Goal: Navigation & Orientation: Find specific page/section

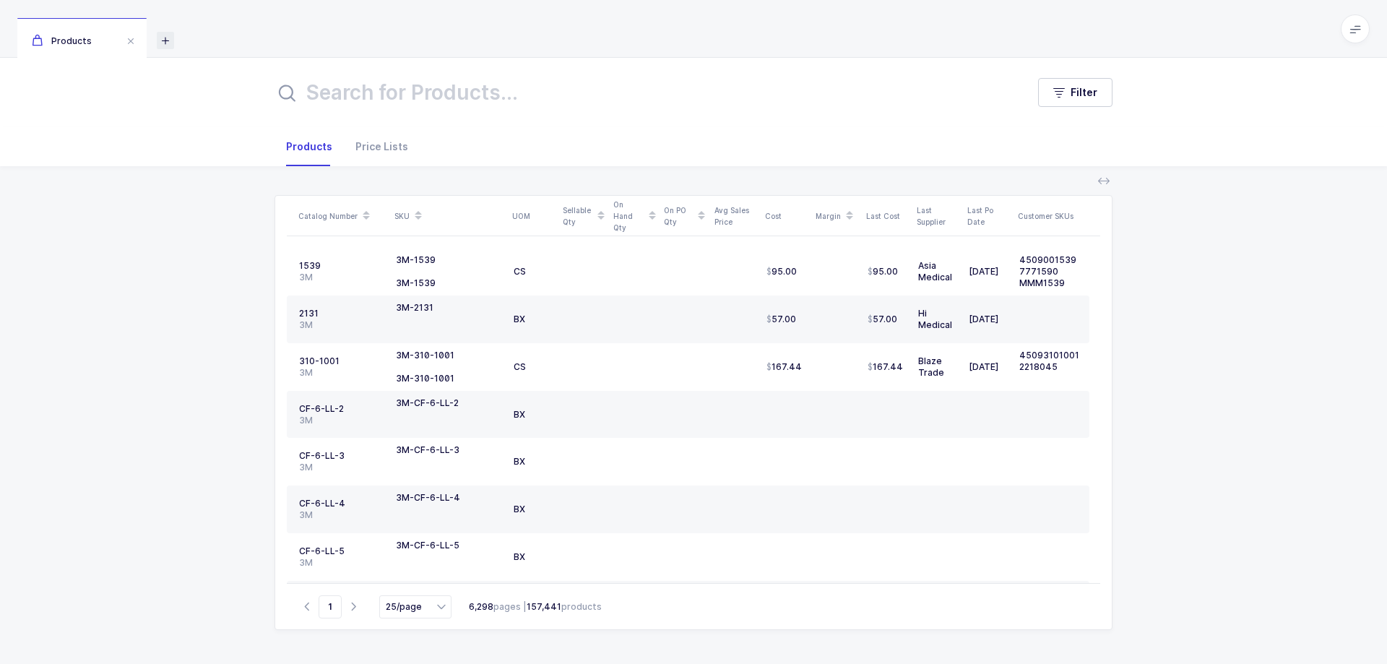
click at [165, 40] on icon at bounding box center [165, 40] width 17 height 17
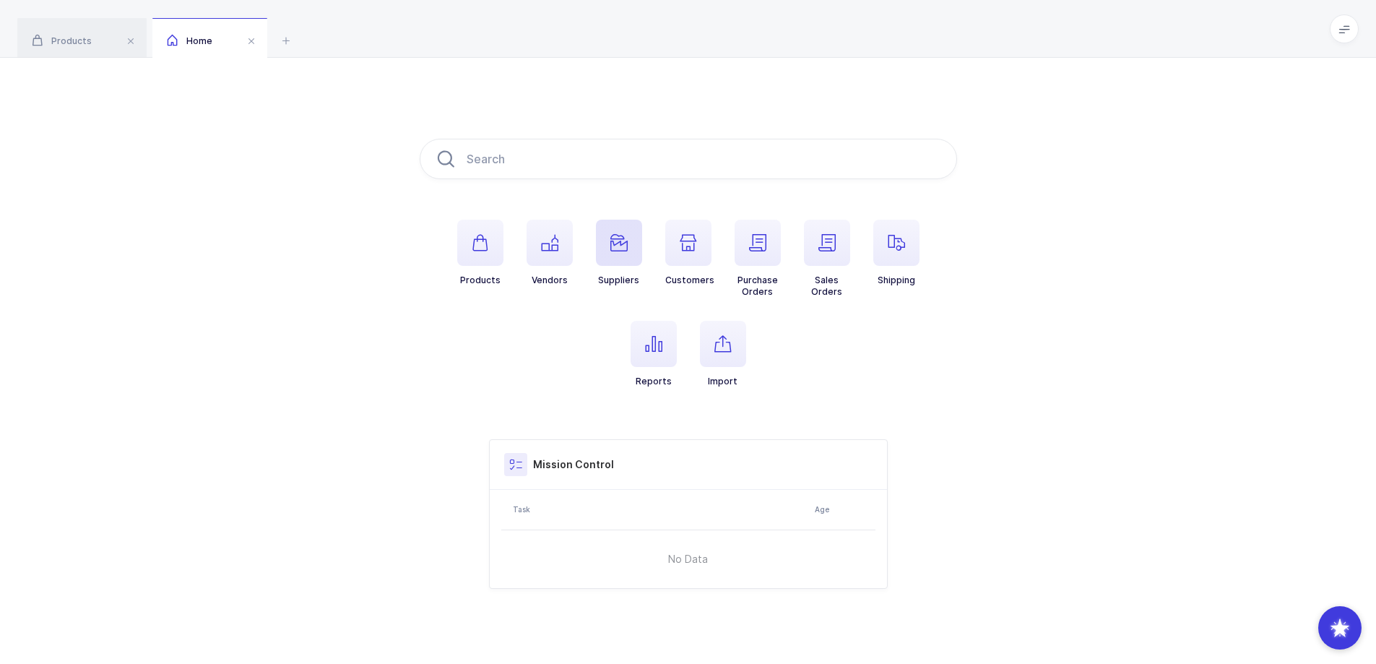
click at [628, 247] on span "button" at bounding box center [619, 243] width 46 height 46
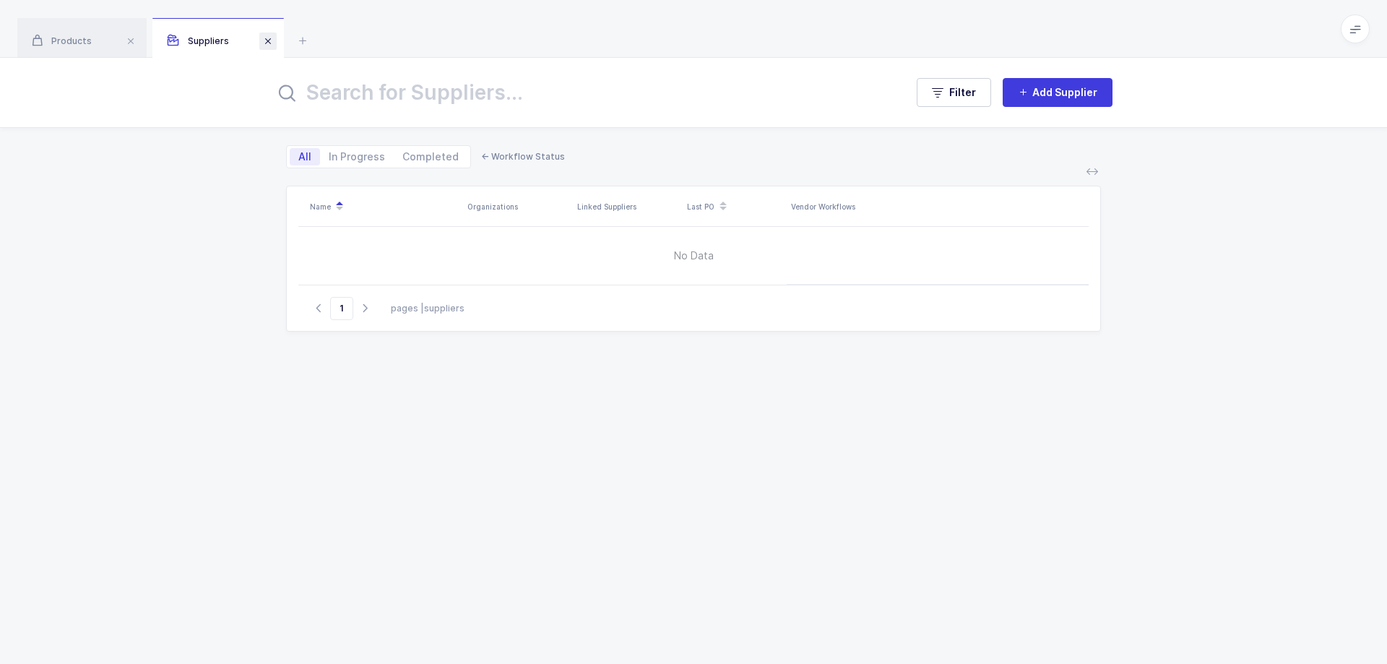
click at [267, 40] on span at bounding box center [267, 40] width 17 height 17
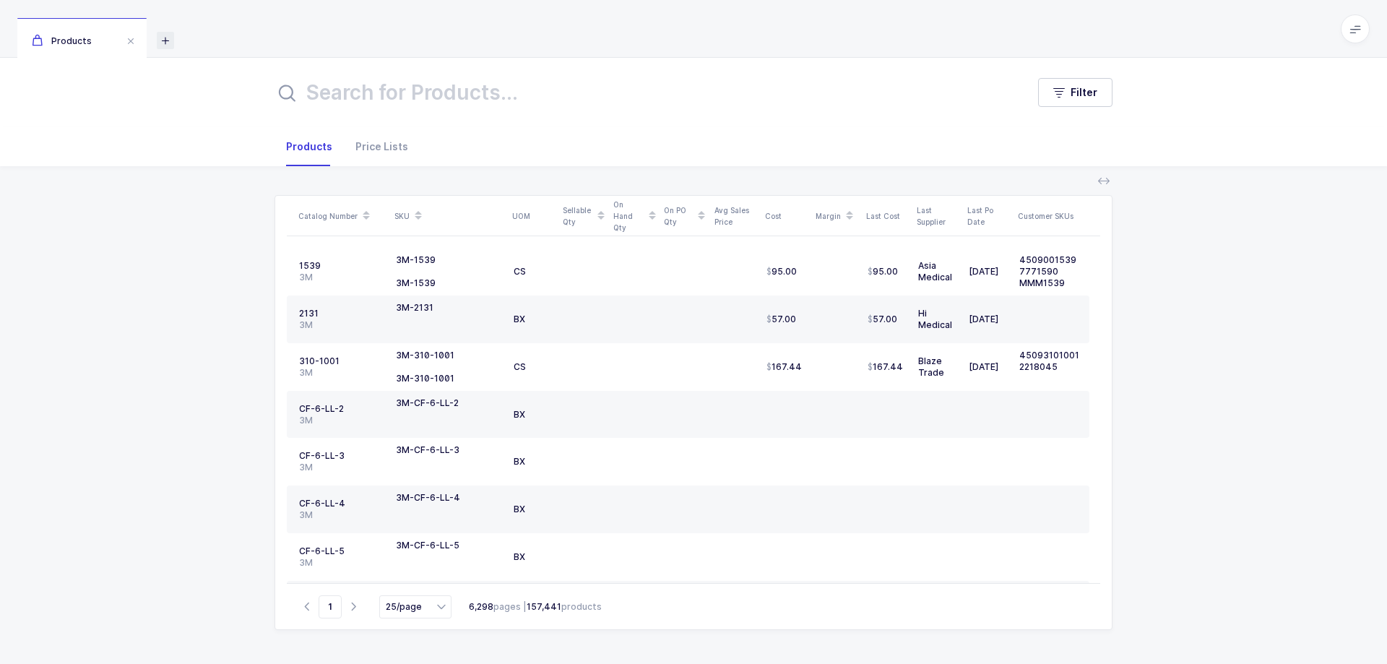
click at [163, 42] on icon at bounding box center [165, 40] width 17 height 17
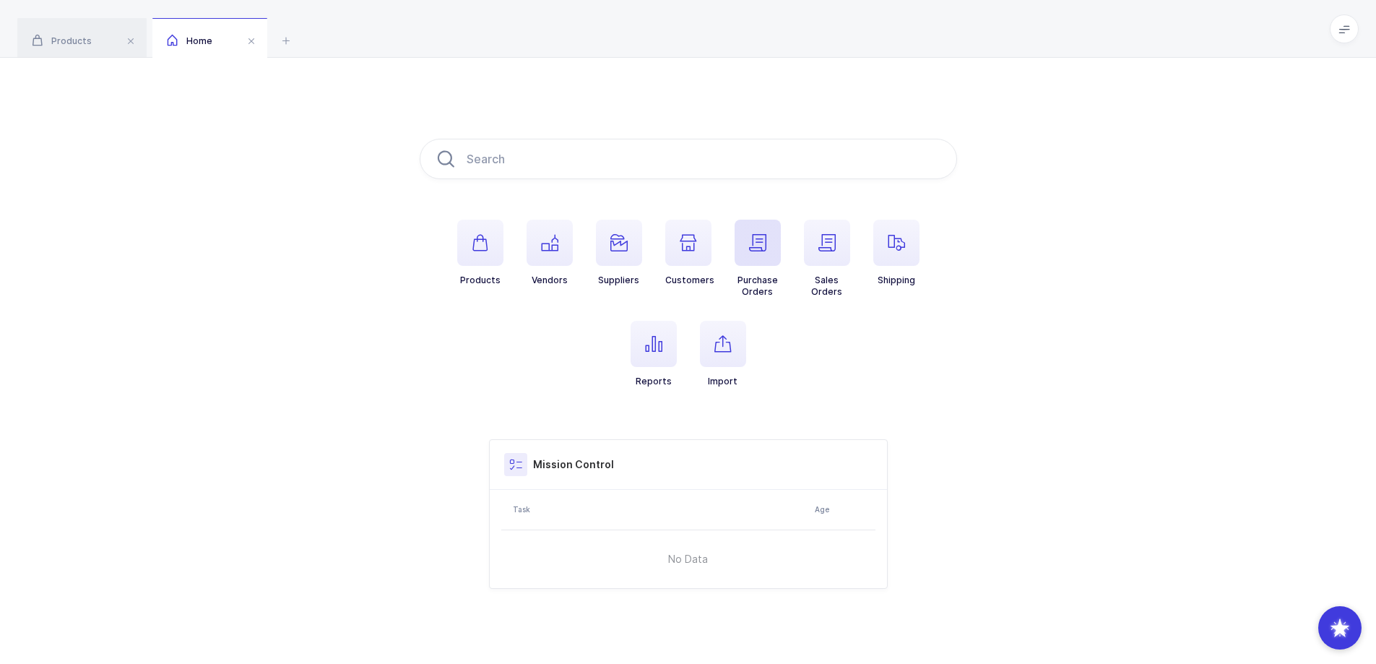
click at [760, 253] on span "button" at bounding box center [757, 243] width 46 height 46
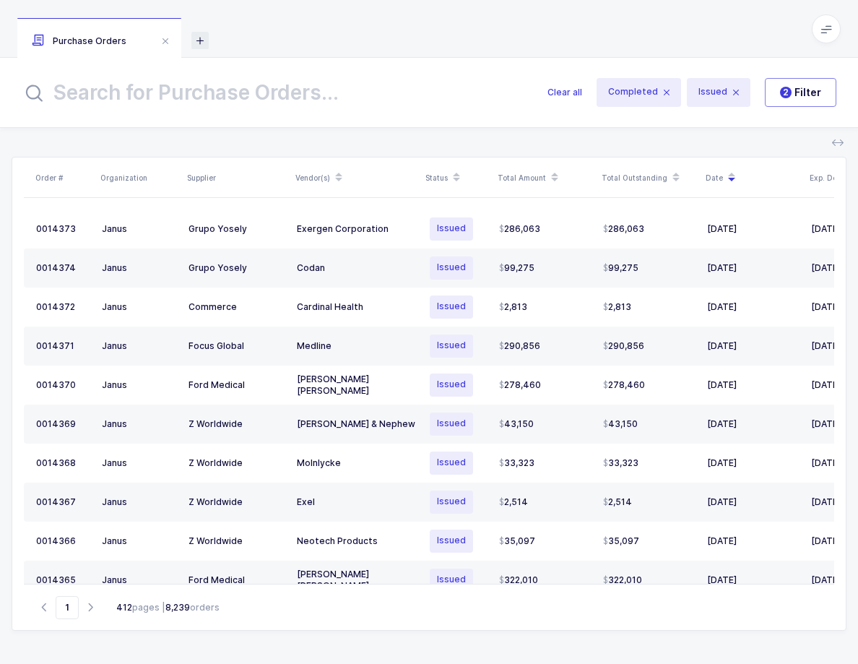
click at [192, 40] on icon at bounding box center [199, 40] width 17 height 17
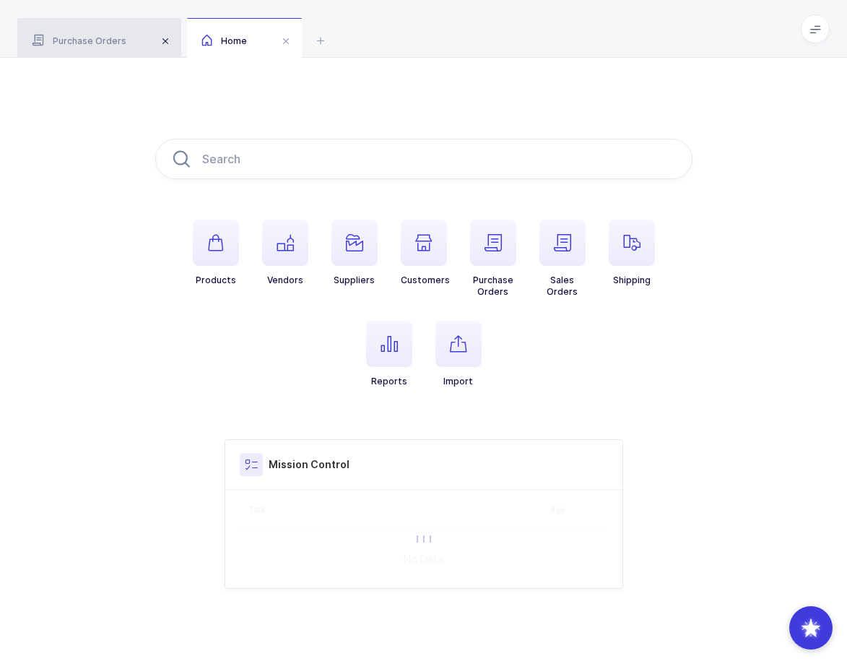
click at [160, 39] on span at bounding box center [165, 40] width 17 height 17
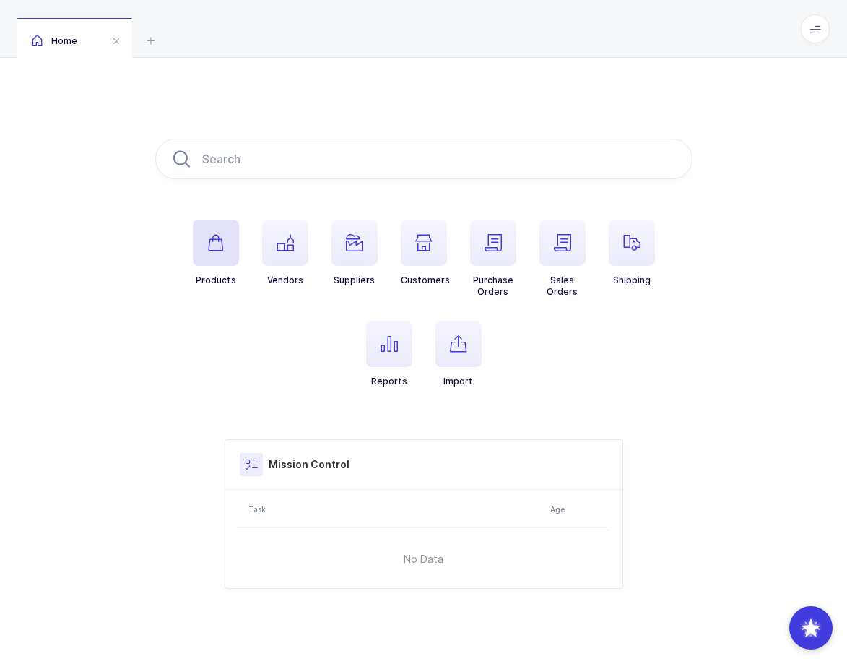
click at [214, 258] on span "button" at bounding box center [216, 243] width 46 height 46
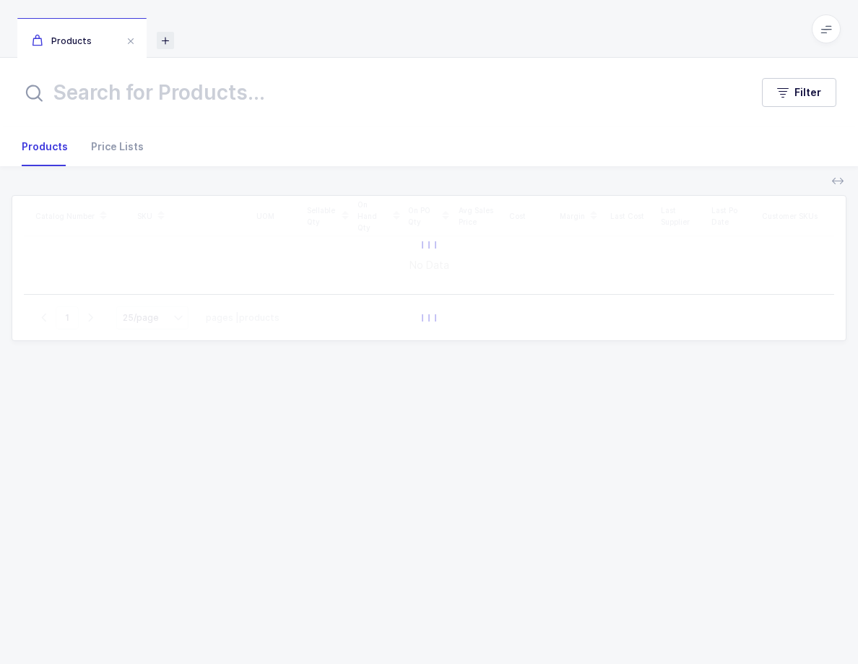
click at [165, 38] on icon at bounding box center [165, 40] width 17 height 17
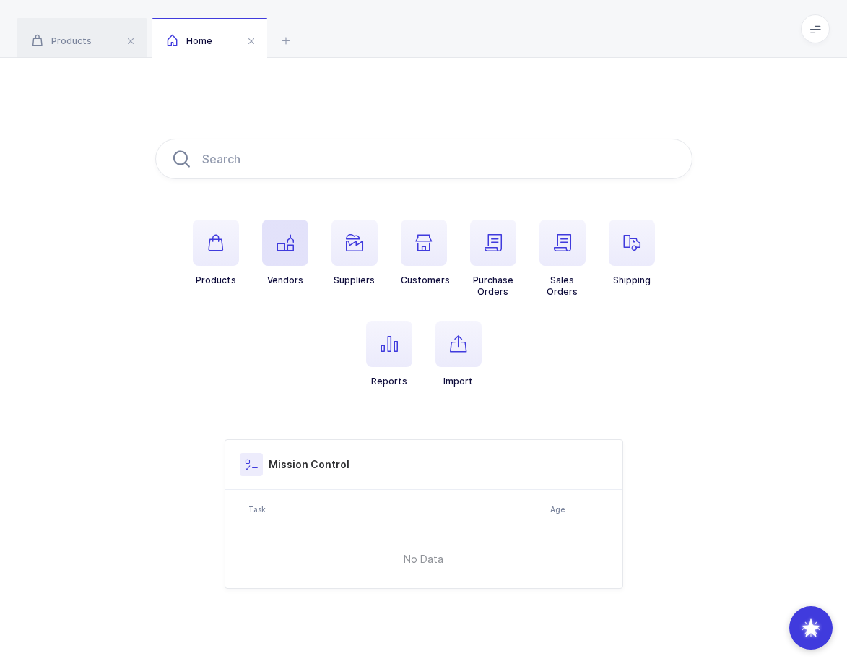
click at [277, 243] on icon "button" at bounding box center [285, 242] width 17 height 17
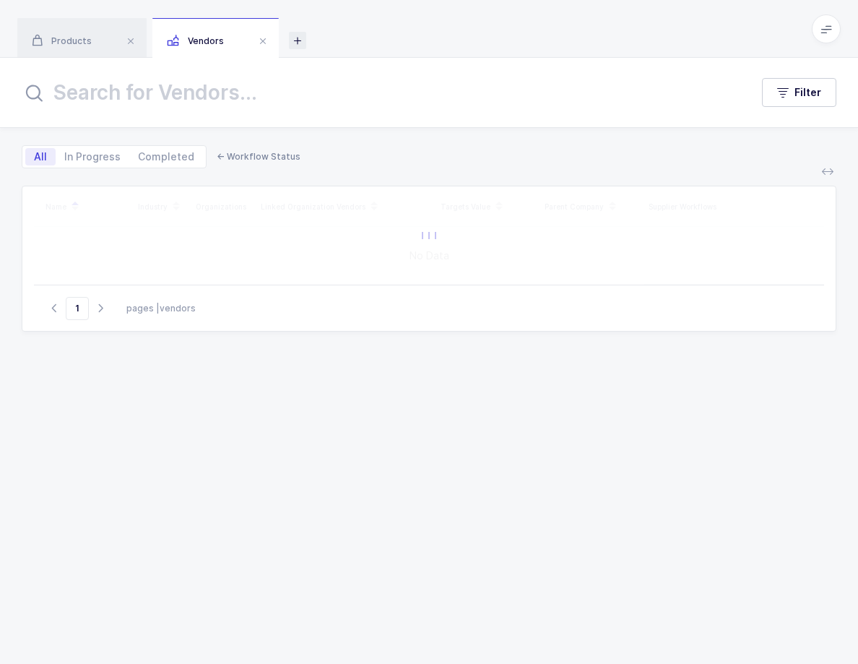
click at [296, 37] on icon at bounding box center [297, 40] width 17 height 17
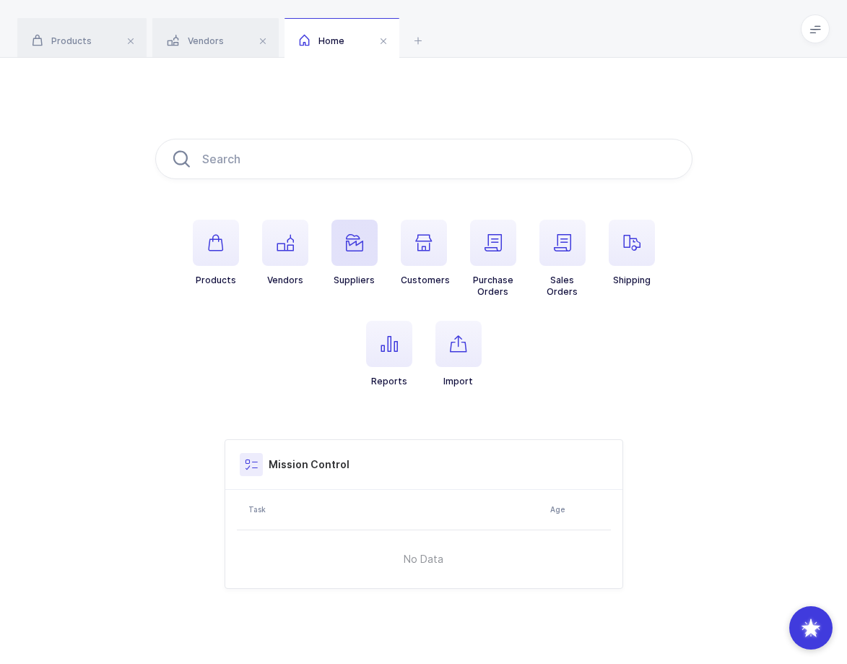
click at [363, 258] on span "button" at bounding box center [354, 243] width 46 height 46
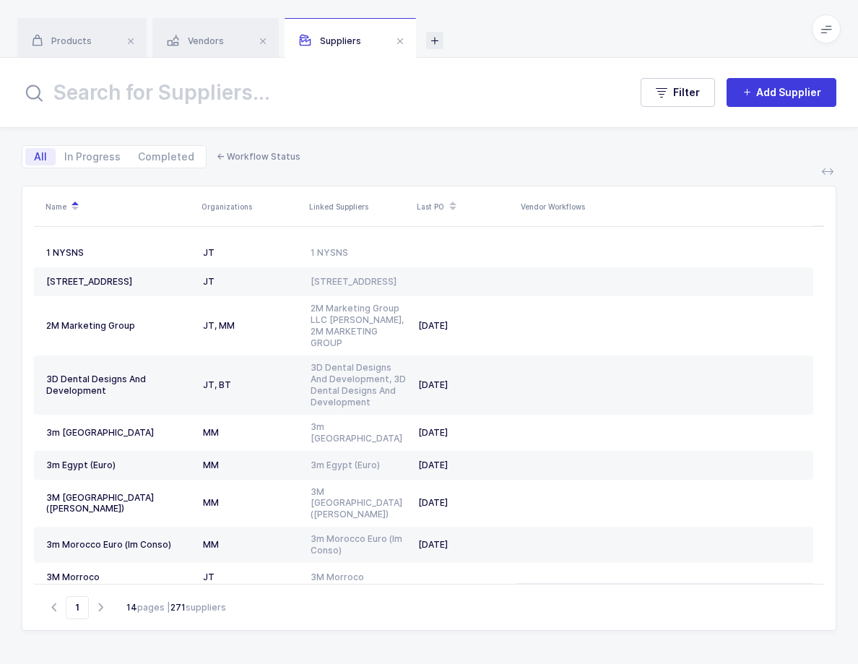
click at [433, 35] on icon at bounding box center [434, 40] width 17 height 17
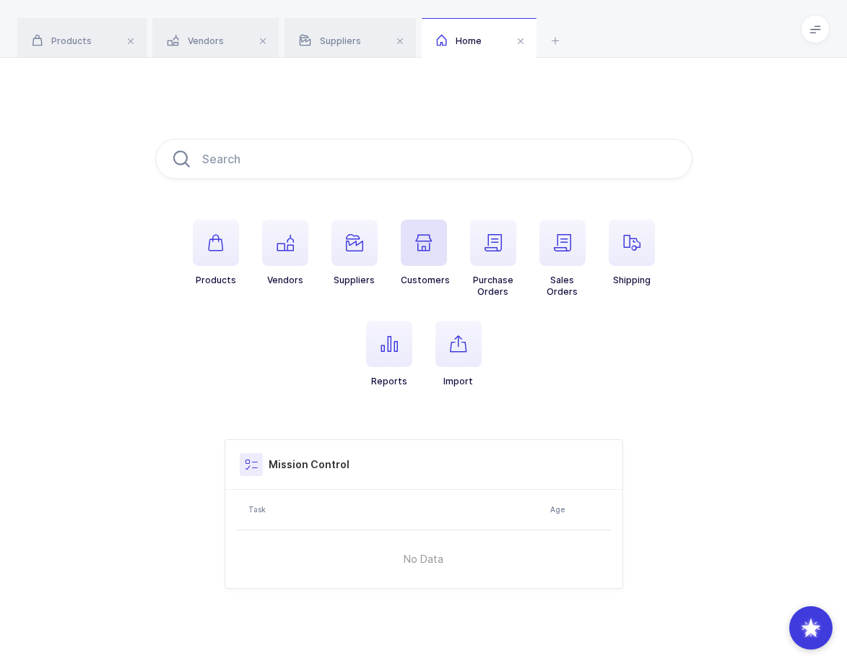
click at [415, 251] on icon "button" at bounding box center [423, 242] width 17 height 17
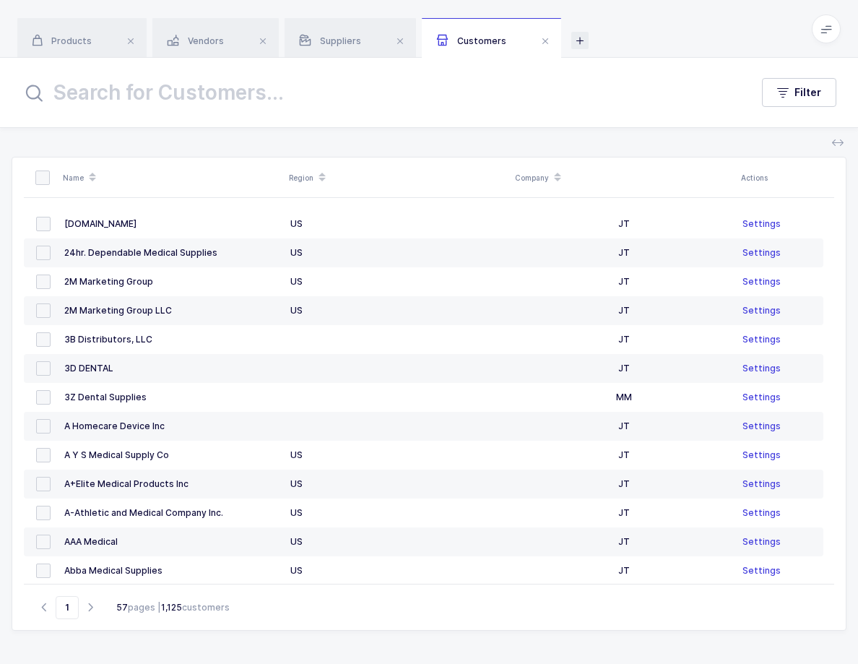
click at [578, 41] on icon at bounding box center [579, 40] width 17 height 17
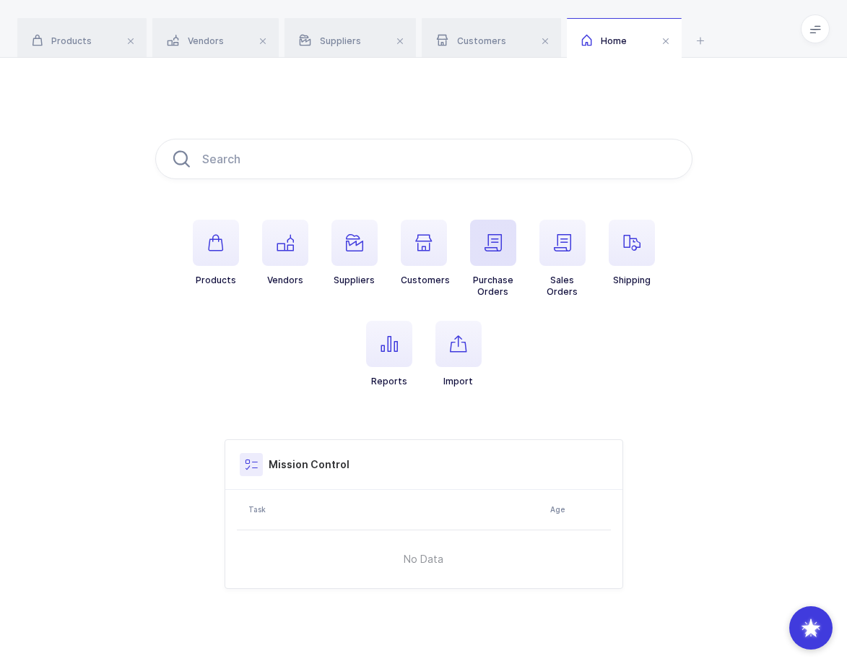
click at [495, 255] on span "button" at bounding box center [493, 243] width 46 height 46
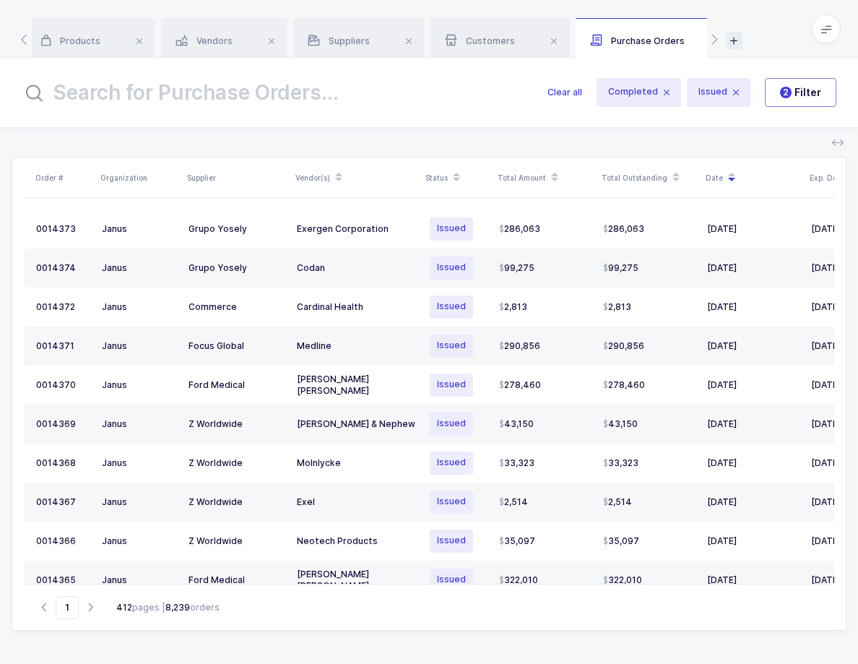
click at [736, 40] on icon at bounding box center [734, 40] width 17 height 17
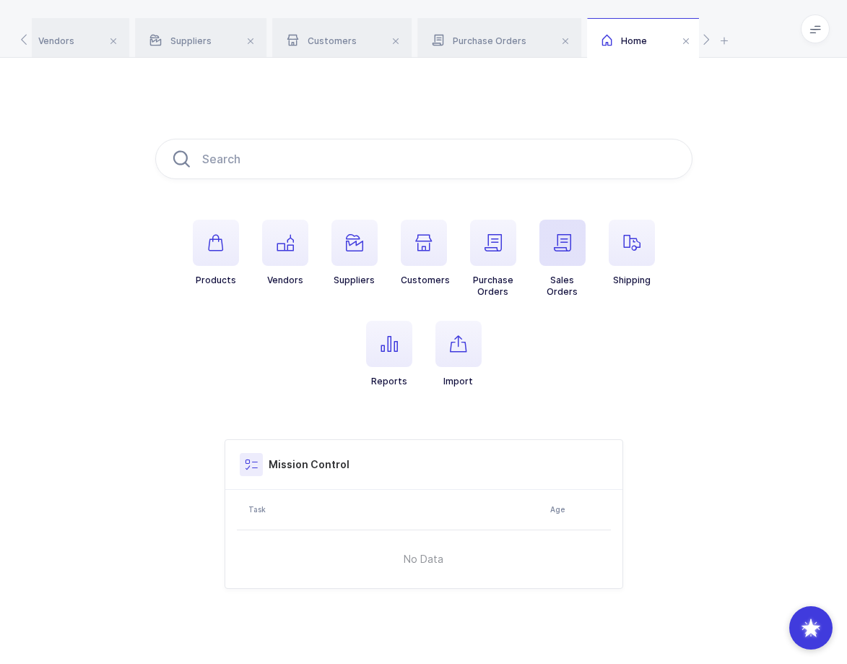
click at [557, 265] on span "button" at bounding box center [562, 243] width 46 height 46
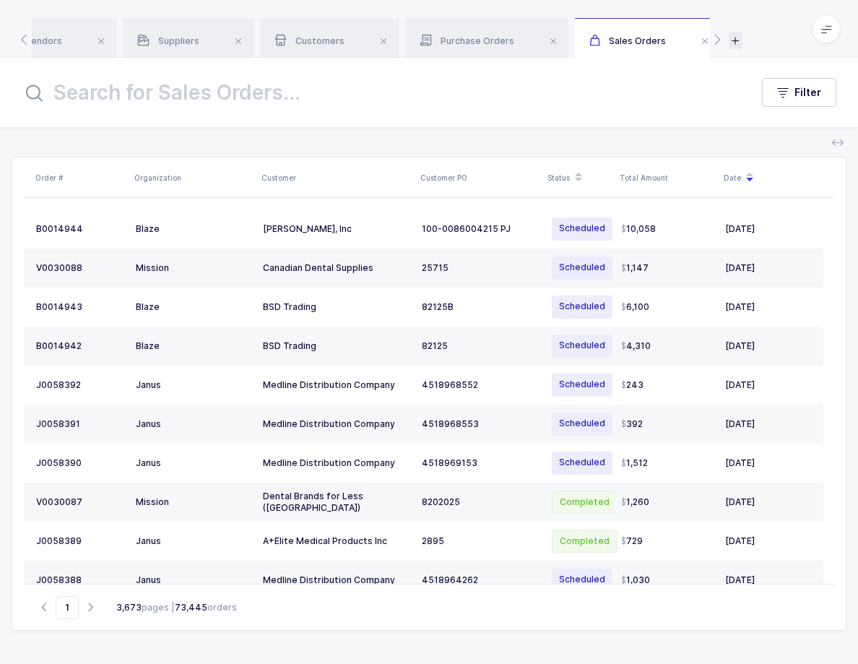
click at [737, 40] on icon at bounding box center [736, 40] width 14 height 17
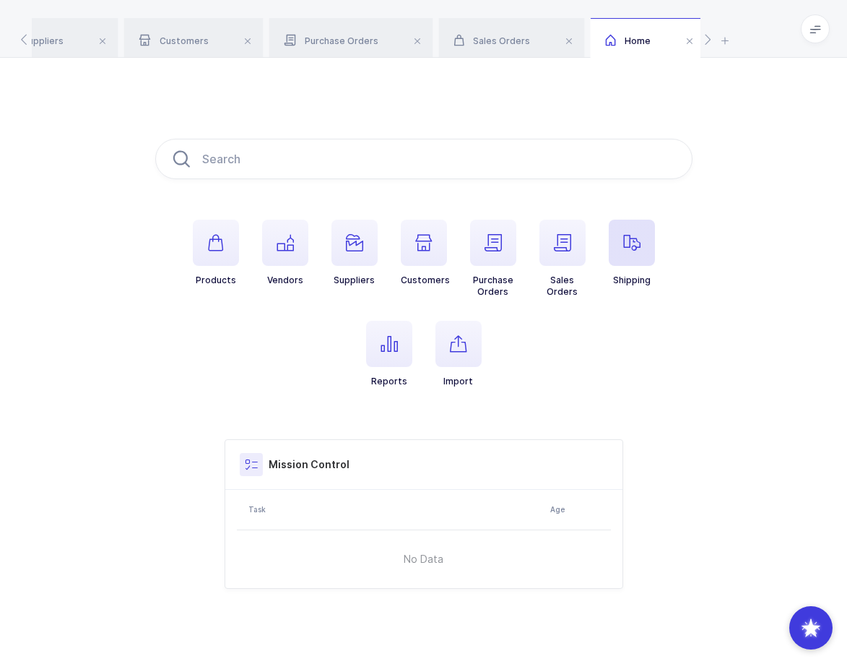
click at [627, 246] on icon "button" at bounding box center [631, 242] width 17 height 17
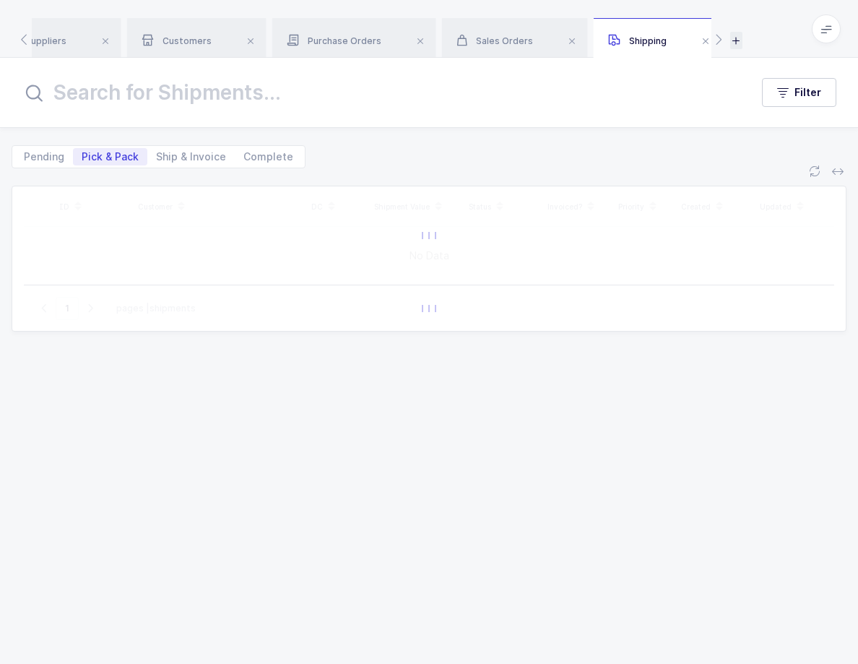
click at [736, 40] on icon at bounding box center [736, 40] width 12 height 17
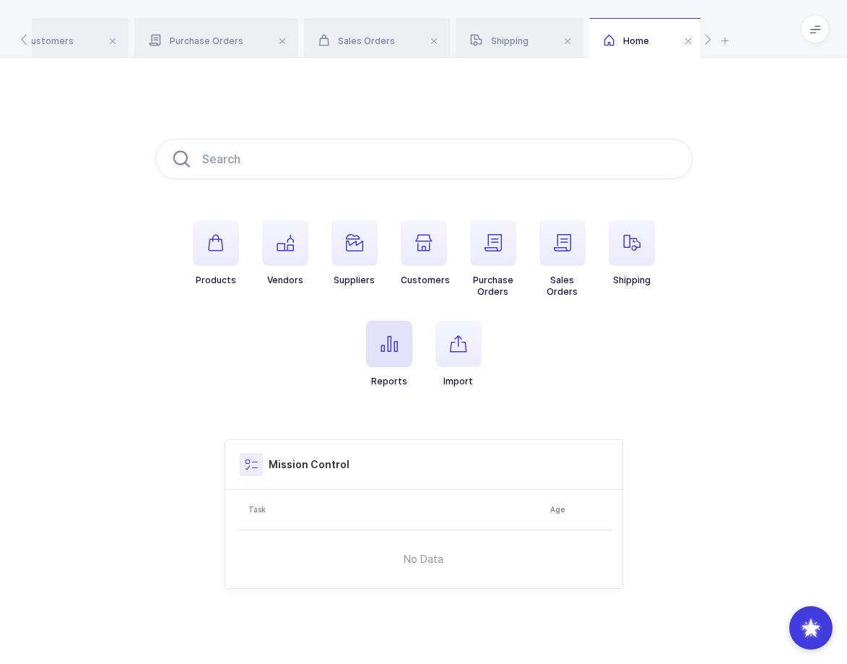
click at [381, 352] on span "button" at bounding box center [389, 344] width 46 height 46
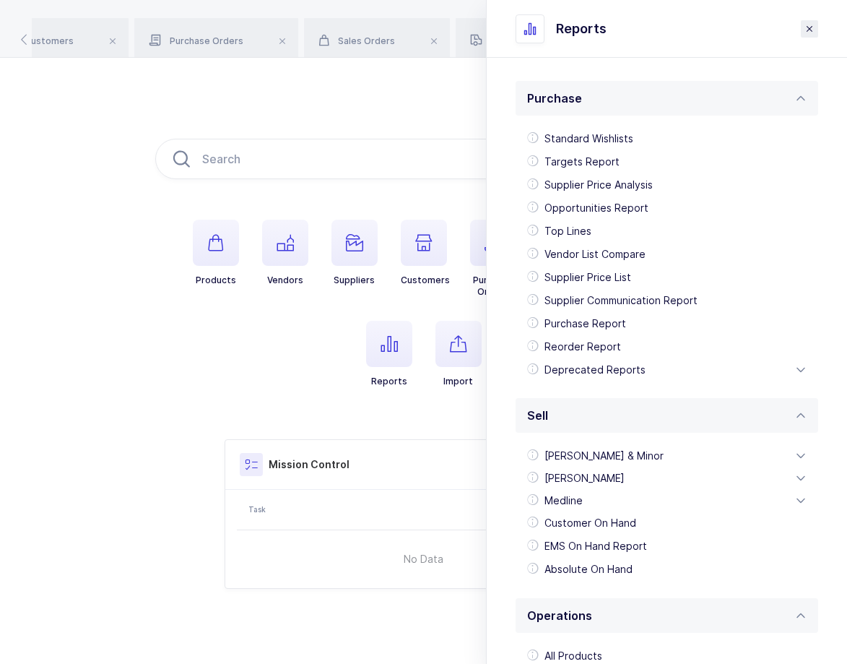
click at [0, 0] on icon "close drawer" at bounding box center [0, 0] width 0 height 0
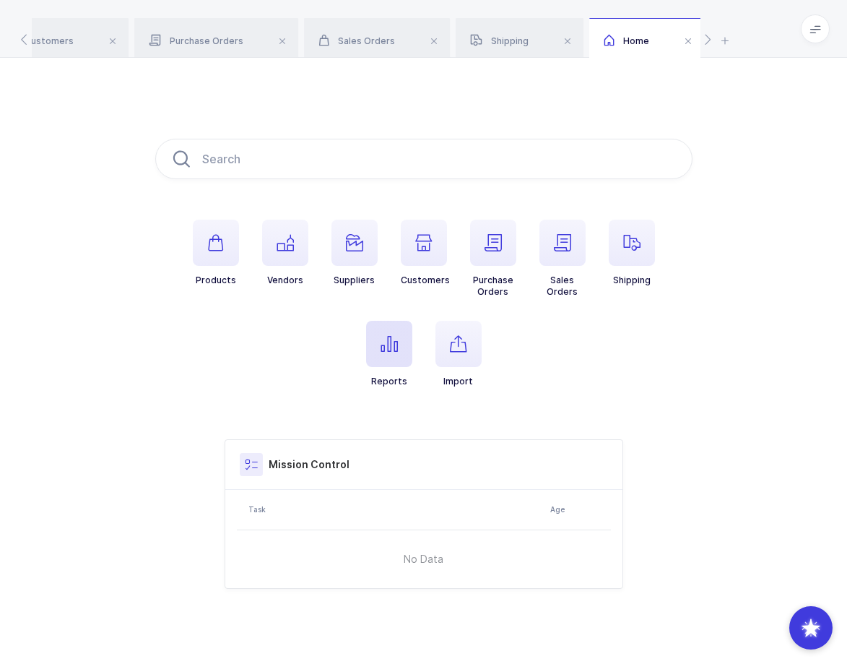
click at [386, 354] on span "button" at bounding box center [389, 344] width 46 height 46
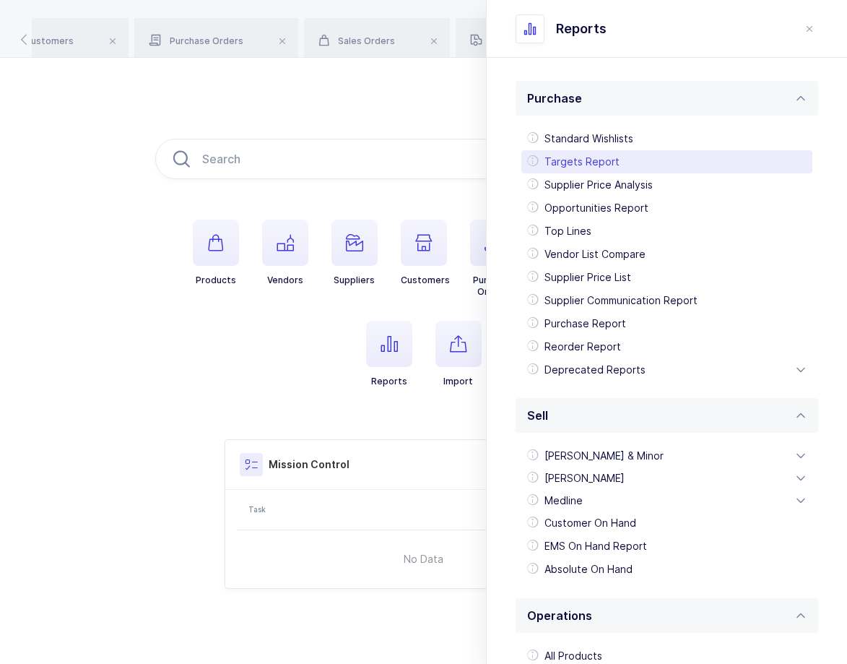
click at [645, 158] on div "Targets Report" at bounding box center [666, 161] width 291 height 23
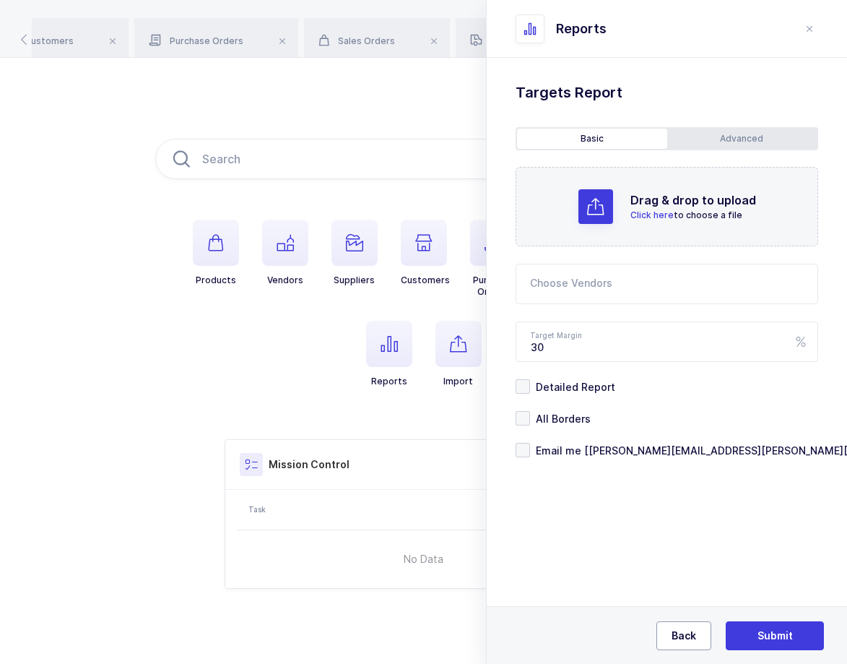
click at [690, 633] on span "Back" at bounding box center [684, 635] width 25 height 14
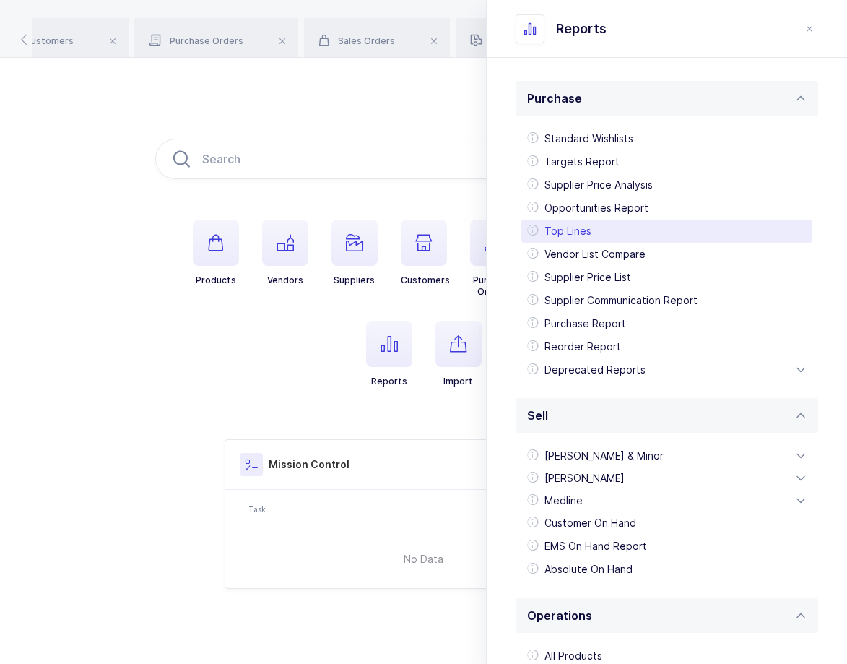
click at [639, 233] on div "Top Lines" at bounding box center [666, 231] width 291 height 23
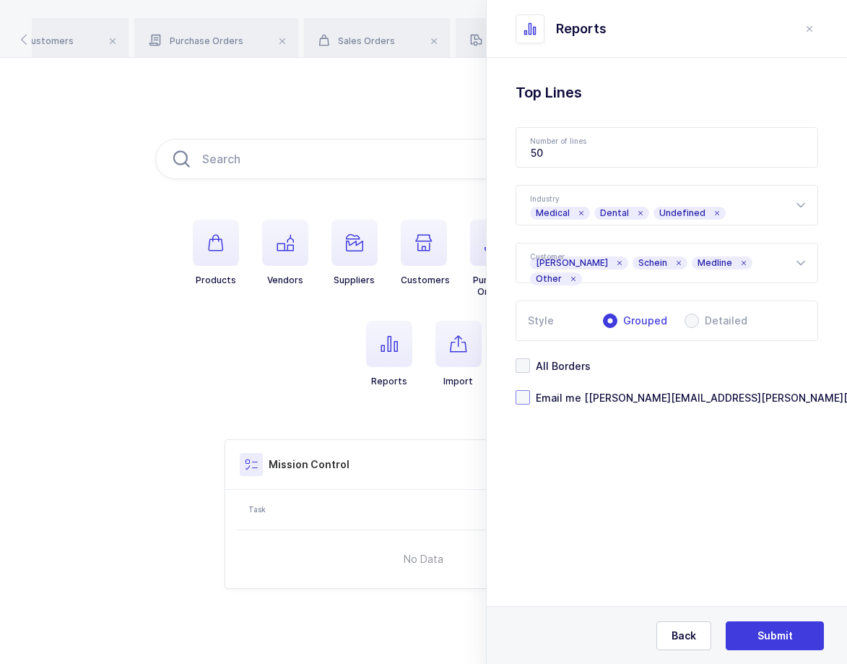
click at [612, 397] on span "Email me [[PERSON_NAME][EMAIL_ADDRESS][PERSON_NAME][DOMAIN_NAME]]" at bounding box center [730, 398] width 401 height 14
click at [530, 390] on input "Email me [[PERSON_NAME][EMAIL_ADDRESS][PERSON_NAME][DOMAIN_NAME]]" at bounding box center [530, 390] width 0 height 0
click at [566, 367] on span "All Borders" at bounding box center [560, 366] width 61 height 14
click at [530, 358] on input "All Borders" at bounding box center [530, 358] width 0 height 0
drag, startPoint x: 564, startPoint y: 149, endPoint x: 482, endPoint y: 144, distance: 81.7
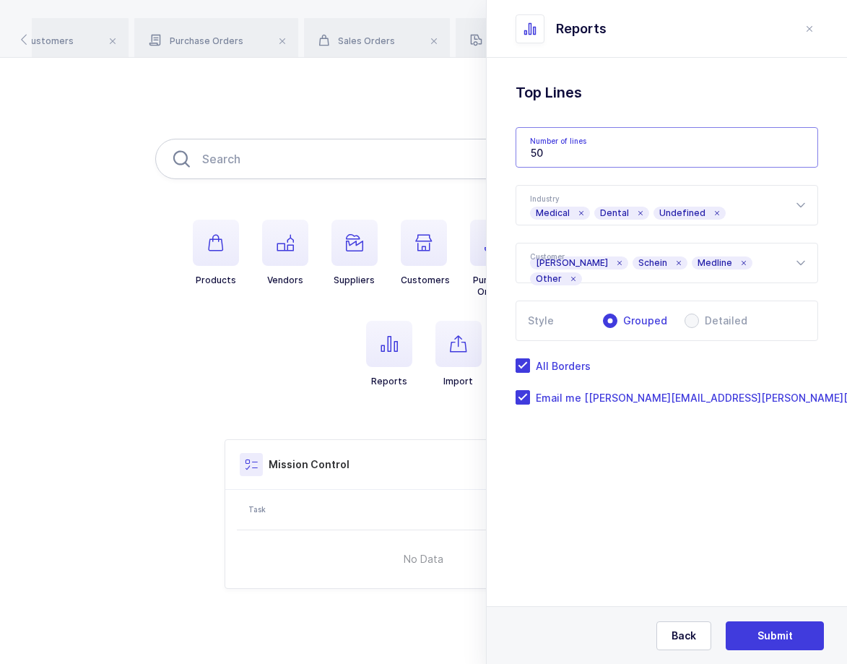
click at [482, 144] on div "Products Vendors Suppliers Customers Purchase Orders Sales Orders Shipping Repo…" at bounding box center [423, 364] width 847 height 612
type input "10"
click at [761, 632] on span "Submit" at bounding box center [775, 635] width 35 height 14
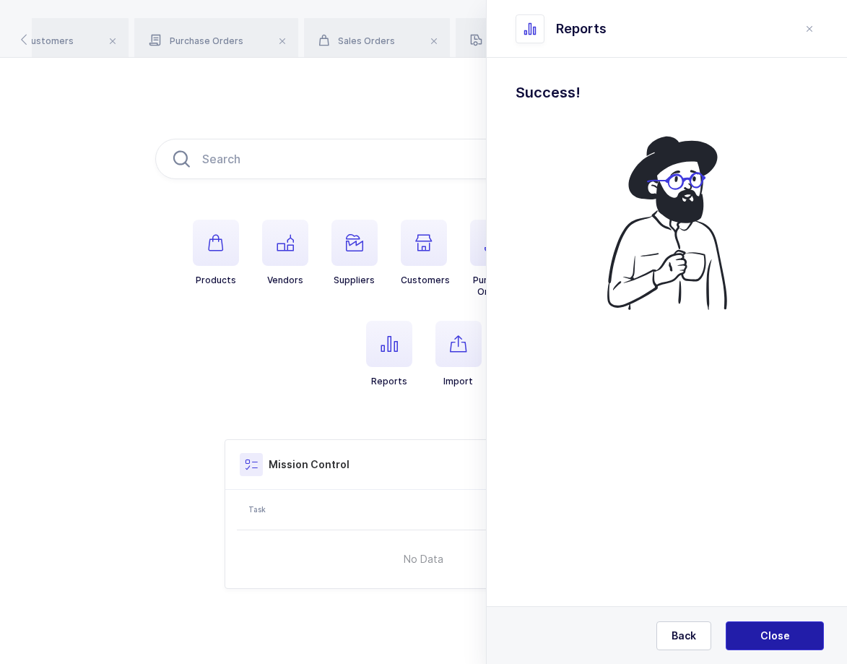
click at [784, 638] on span "Close" at bounding box center [775, 635] width 30 height 14
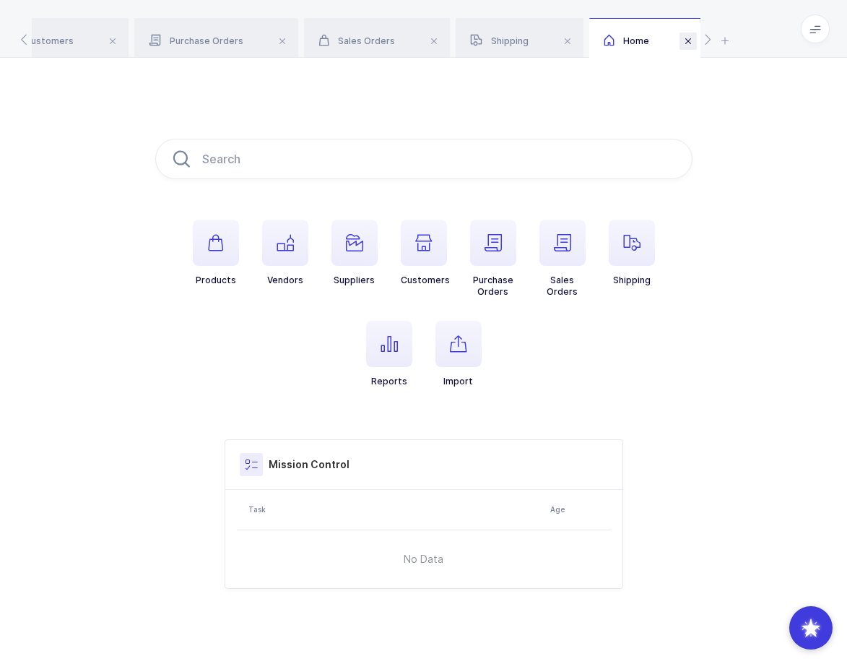
click at [685, 44] on span at bounding box center [688, 40] width 17 height 17
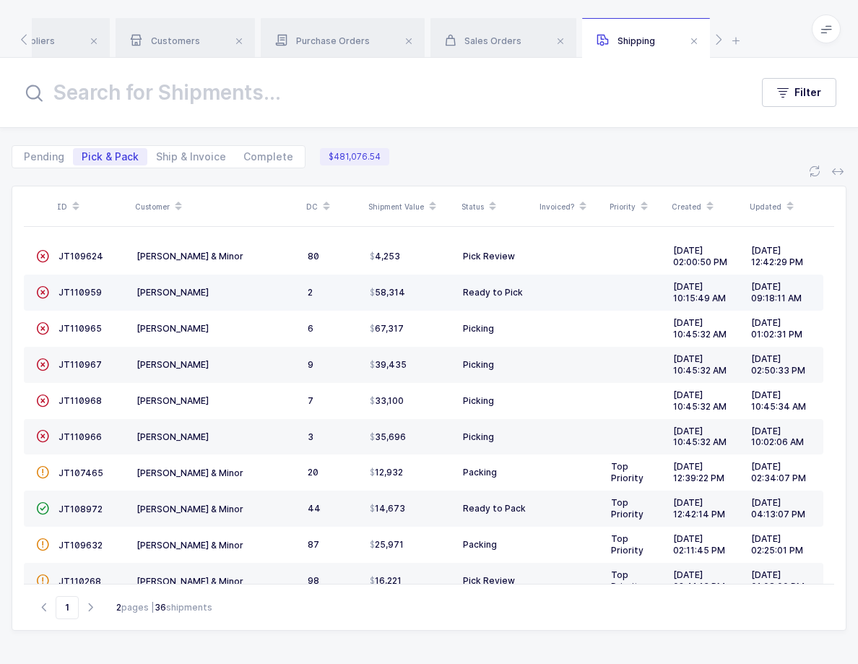
click at [424, 292] on div "58,314" at bounding box center [411, 293] width 82 height 12
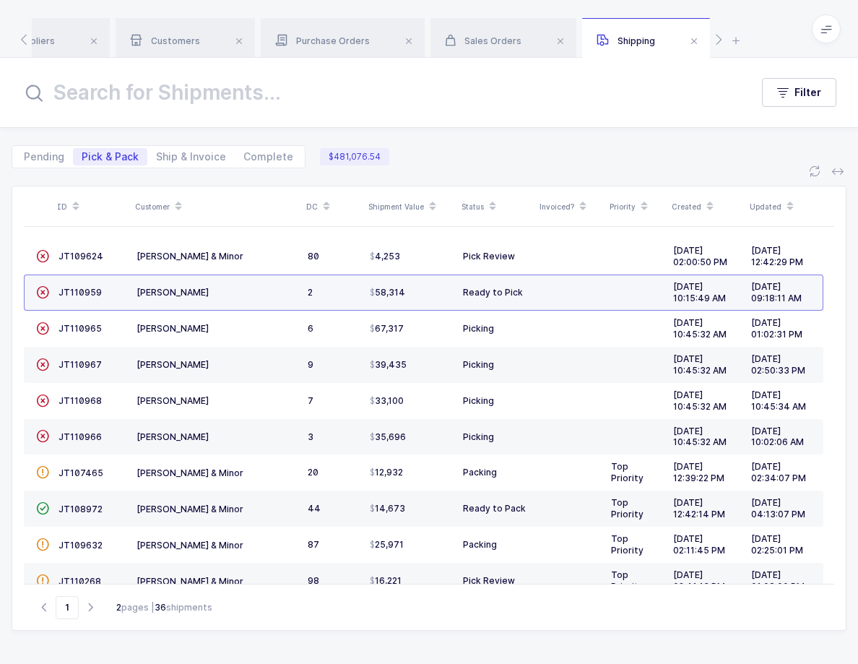
click at [424, 292] on div "58,314" at bounding box center [411, 293] width 82 height 12
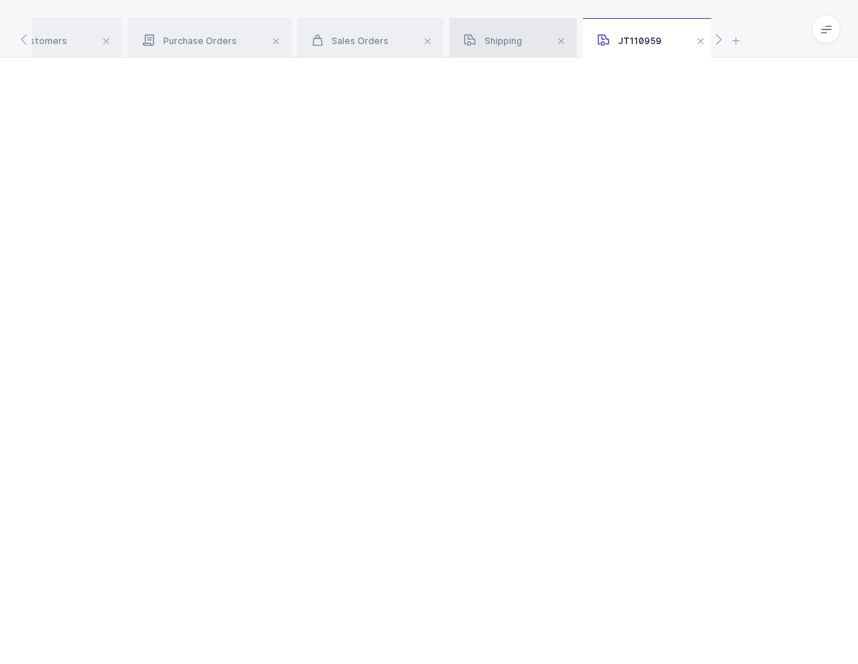
click at [500, 41] on span "Shipping" at bounding box center [493, 40] width 58 height 11
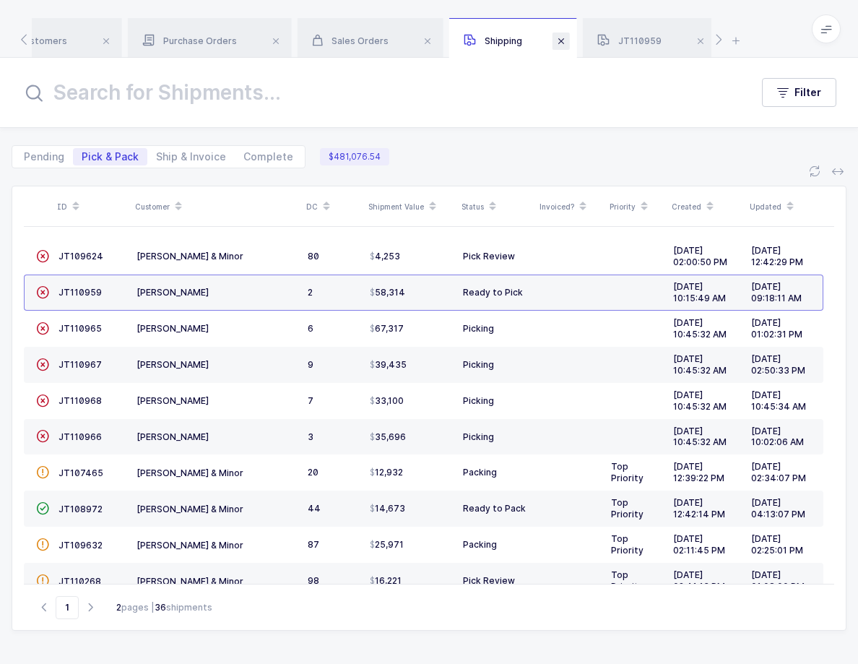
click at [555, 45] on span at bounding box center [560, 40] width 17 height 17
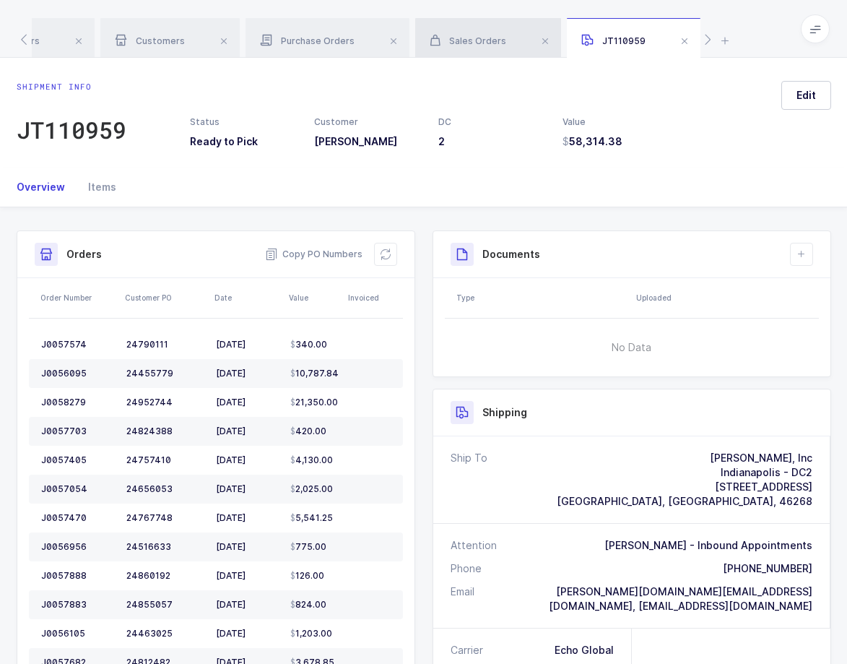
click at [483, 39] on span "Sales Orders" at bounding box center [468, 40] width 77 height 11
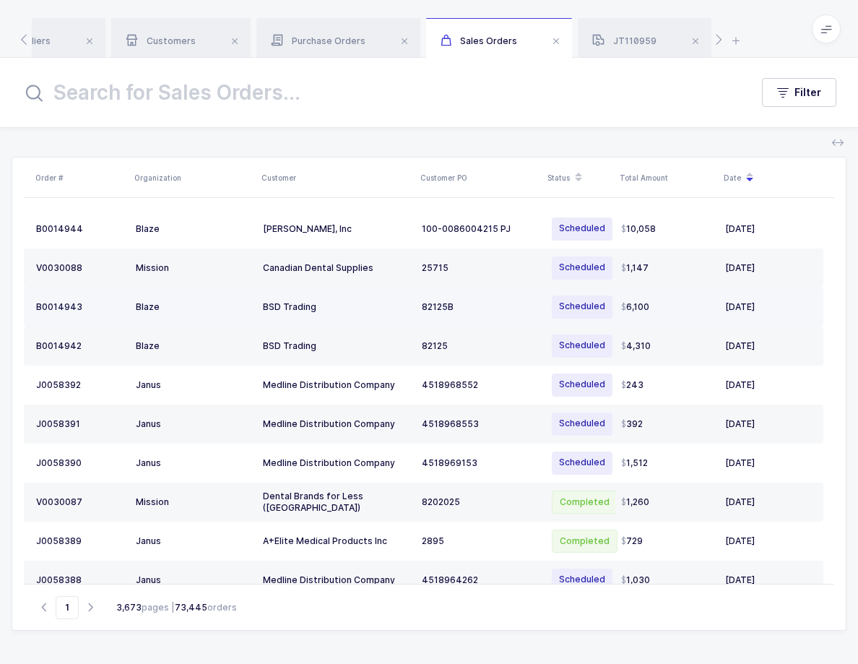
click at [408, 290] on td "BSD Trading" at bounding box center [336, 306] width 159 height 39
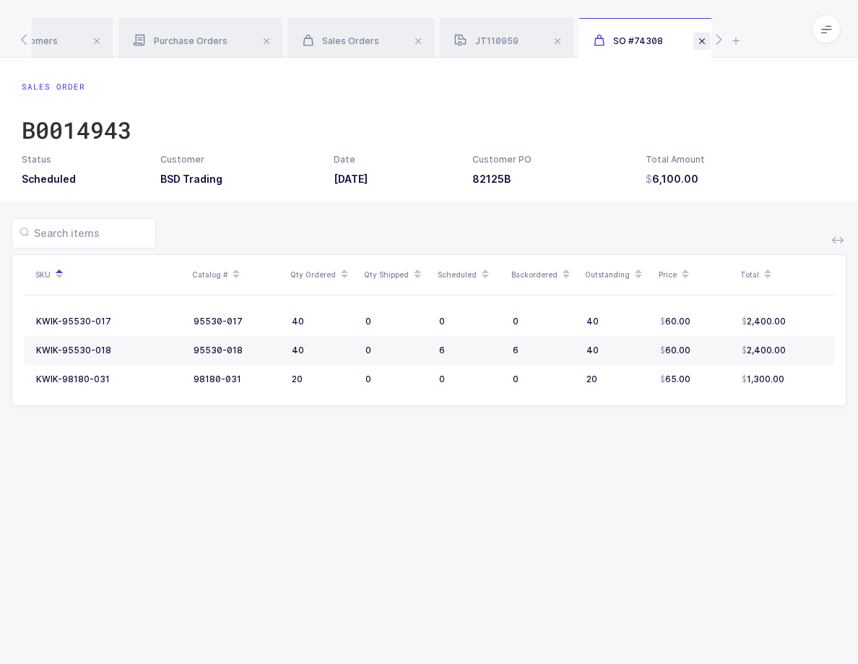
click at [693, 43] on span at bounding box center [701, 40] width 17 height 17
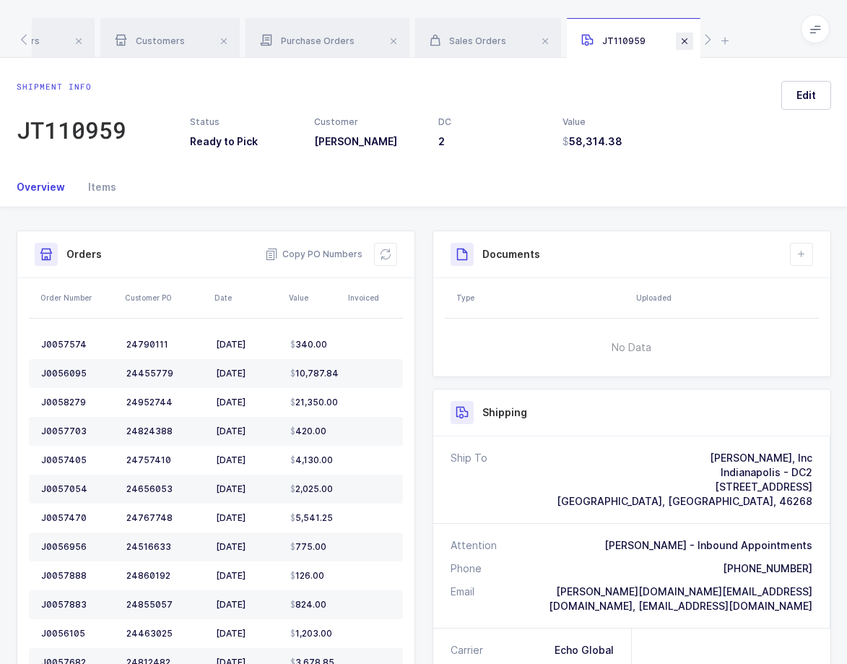
click at [680, 43] on span at bounding box center [684, 40] width 17 height 17
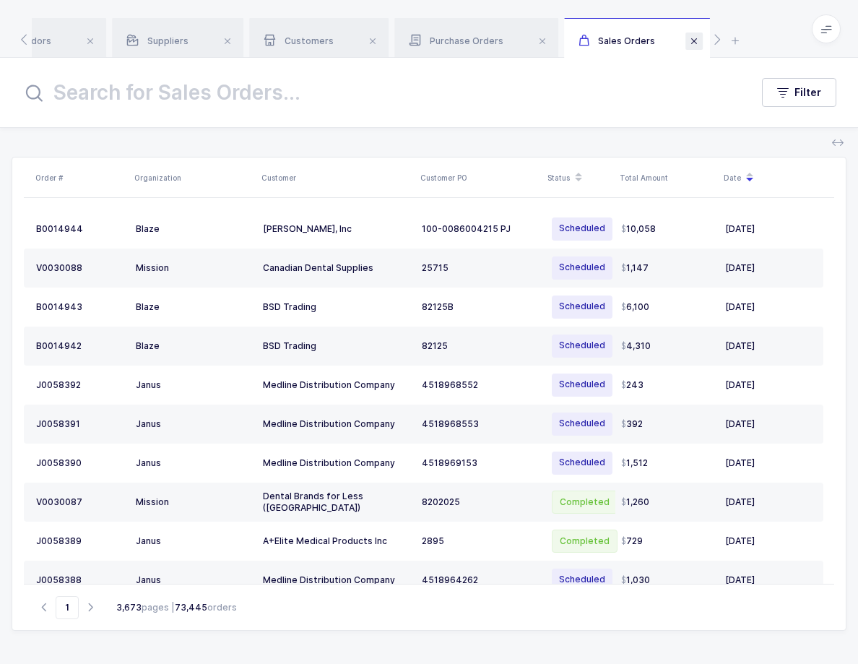
click at [691, 42] on span at bounding box center [693, 40] width 17 height 17
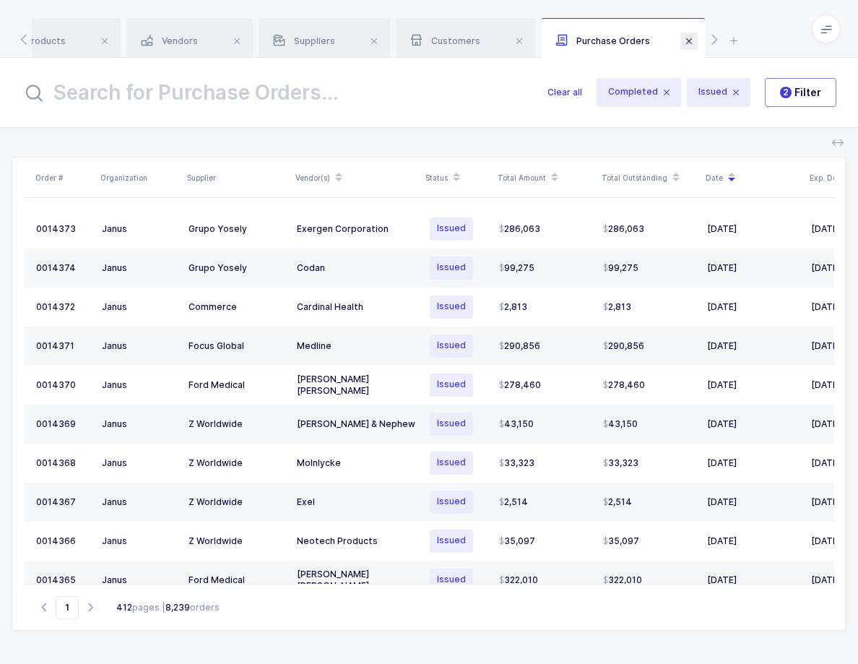
click at [688, 43] on span at bounding box center [688, 40] width 17 height 17
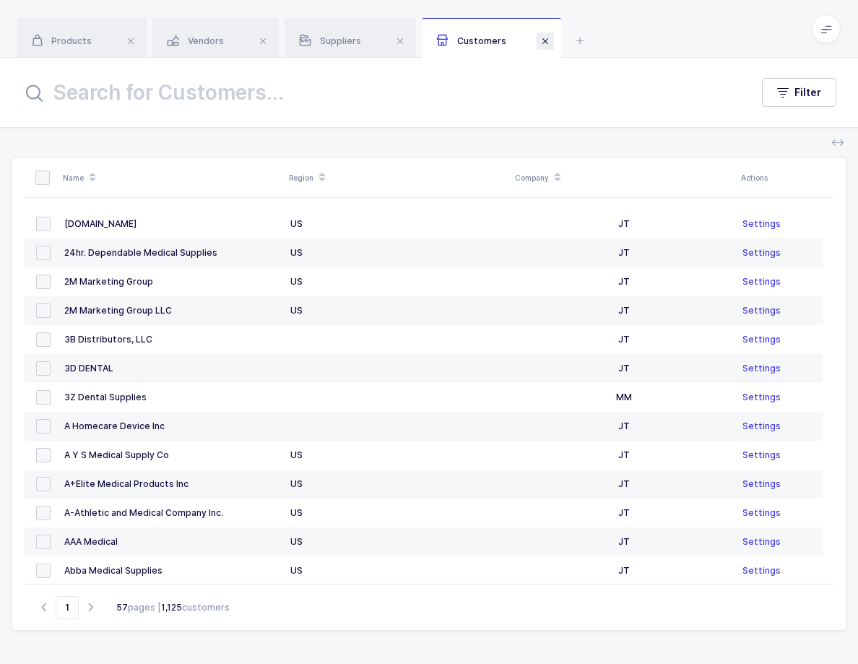
click at [542, 42] on span at bounding box center [545, 40] width 17 height 17
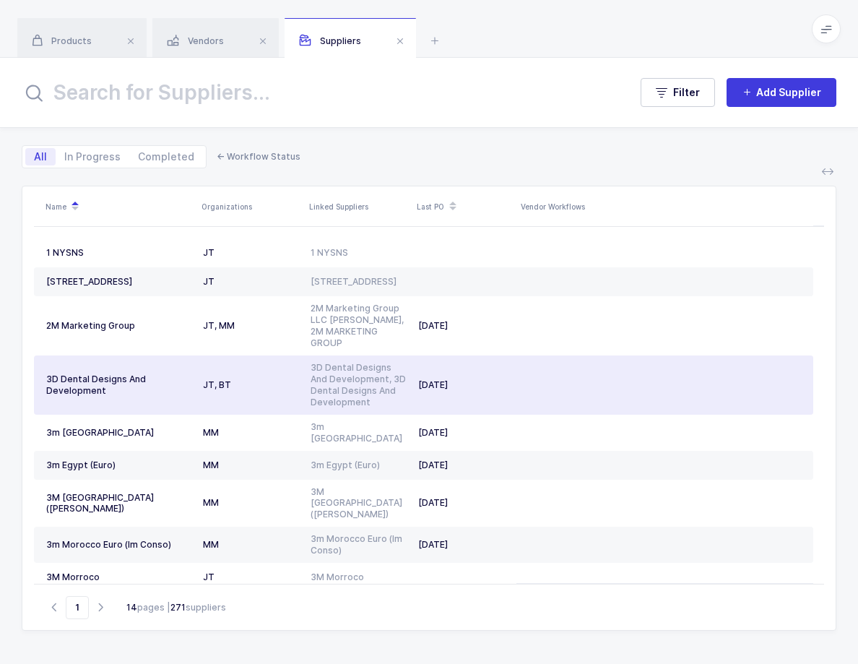
click at [277, 355] on td "JT, BT" at bounding box center [251, 384] width 108 height 59
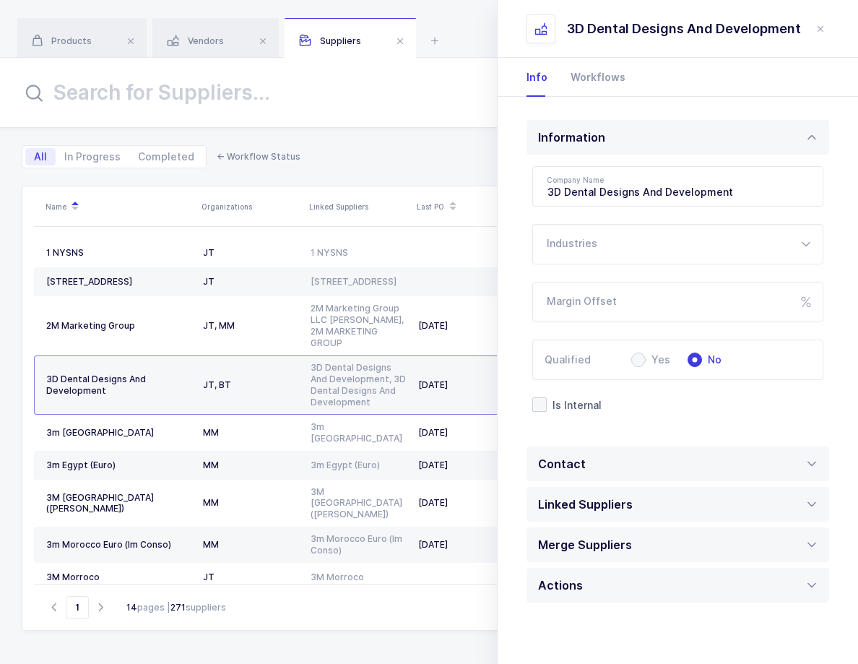
click at [396, 45] on span at bounding box center [399, 40] width 17 height 17
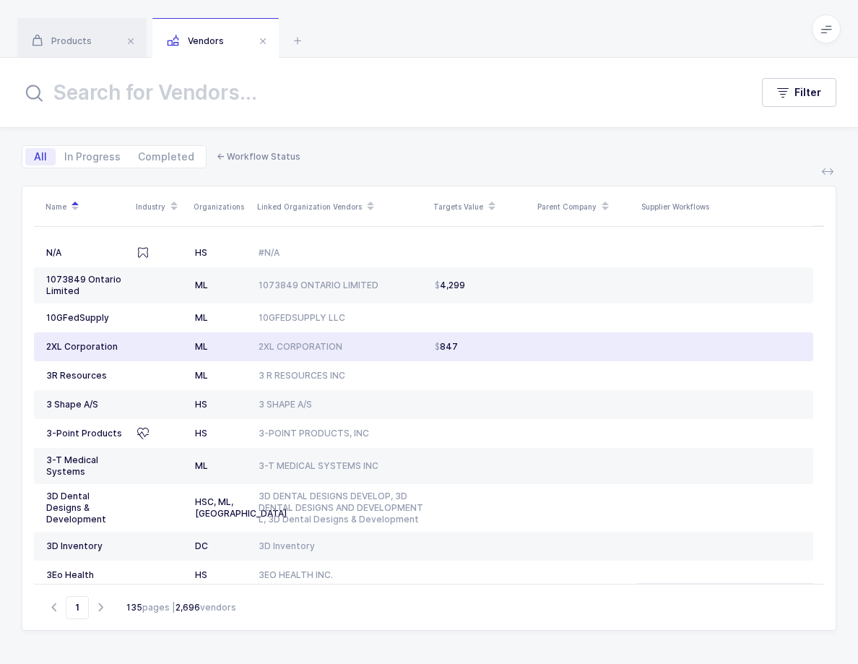
click at [300, 337] on td "2XL CORPORATION" at bounding box center [341, 346] width 176 height 29
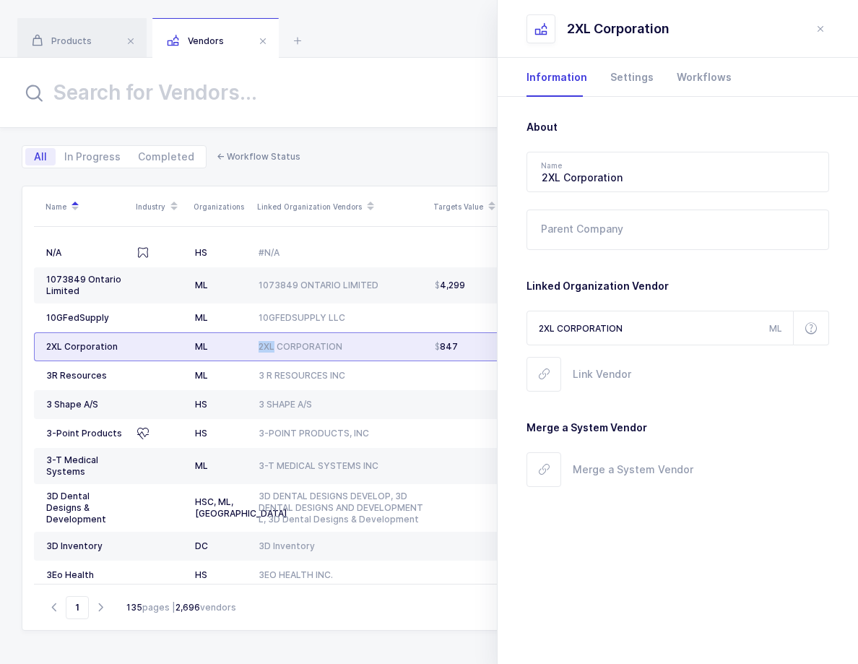
click at [300, 337] on td "2XL CORPORATION" at bounding box center [341, 346] width 176 height 29
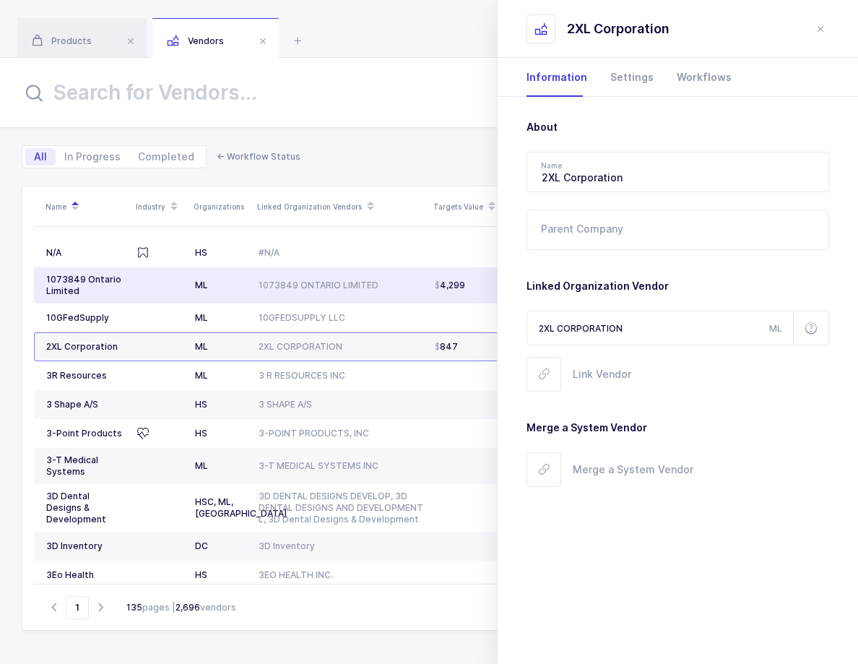
click at [304, 287] on div "1073849 ONTARIO LIMITED" at bounding box center [341, 285] width 165 height 12
type input "1073849 Ontario Limited"
type input "1073849 ONTARIO LIMITED"
click at [304, 287] on div "1073849 ONTARIO LIMITED" at bounding box center [341, 285] width 165 height 12
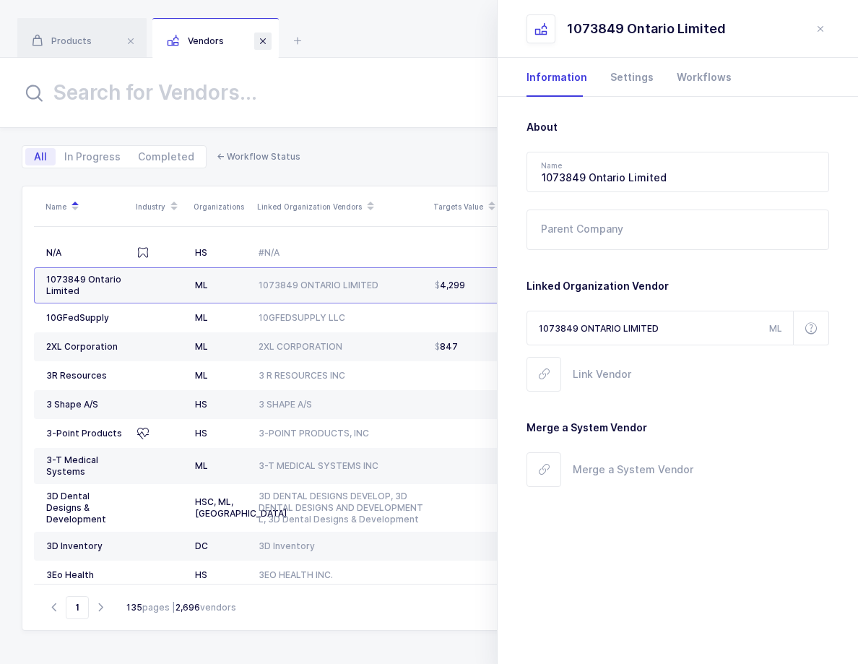
click at [261, 42] on span at bounding box center [262, 40] width 17 height 17
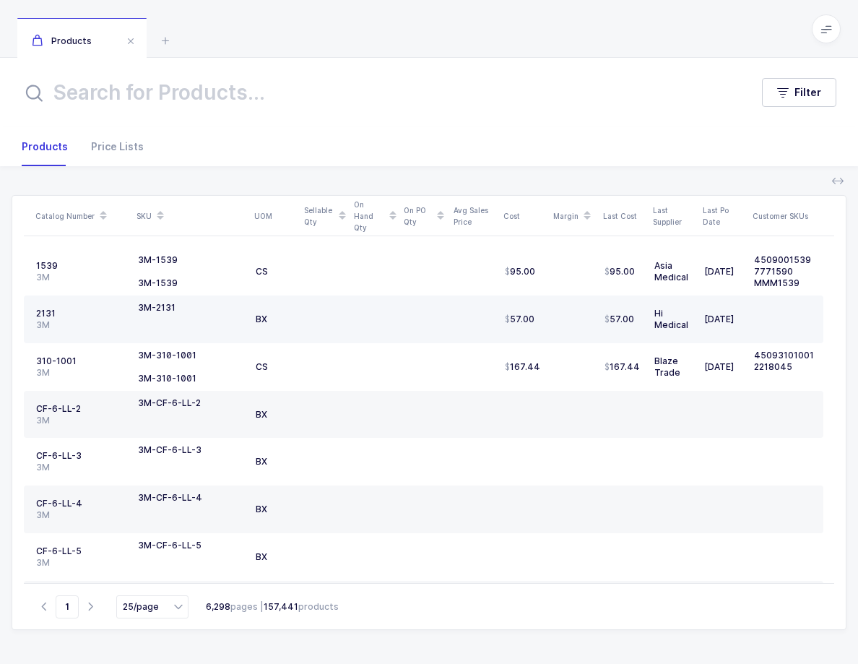
click at [357, 317] on div at bounding box center [374, 319] width 38 height 12
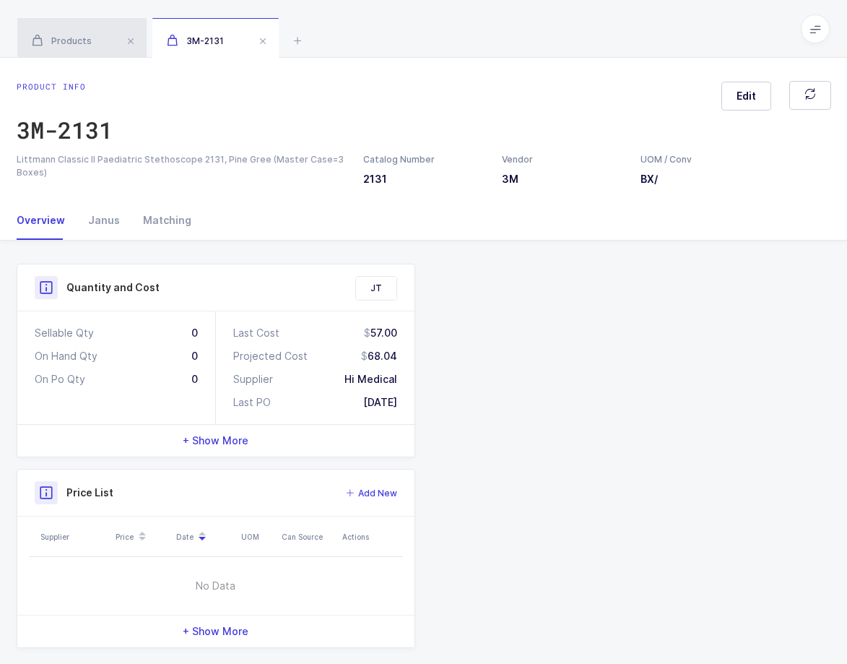
click at [93, 34] on div "Products" at bounding box center [81, 38] width 129 height 40
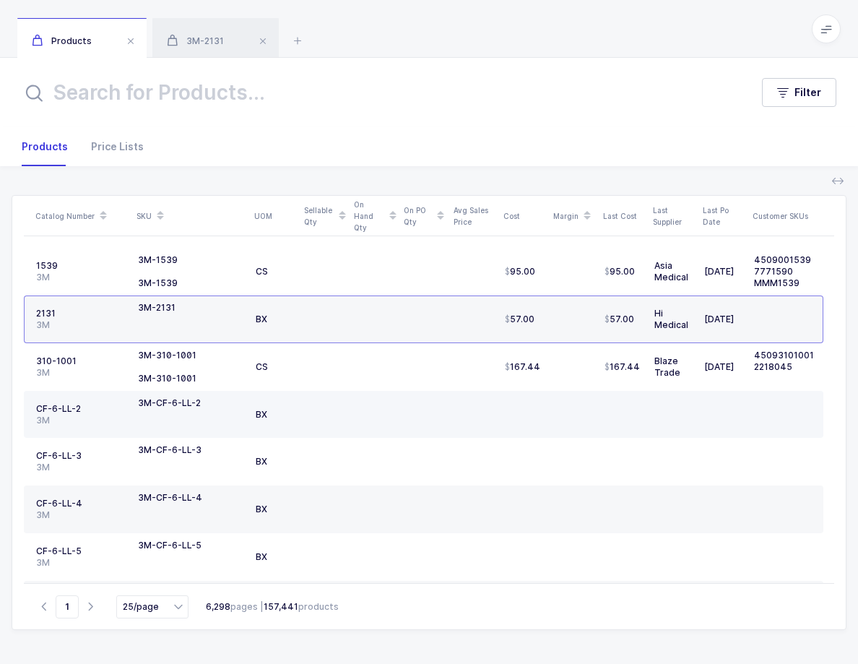
click at [338, 407] on div at bounding box center [324, 409] width 38 height 12
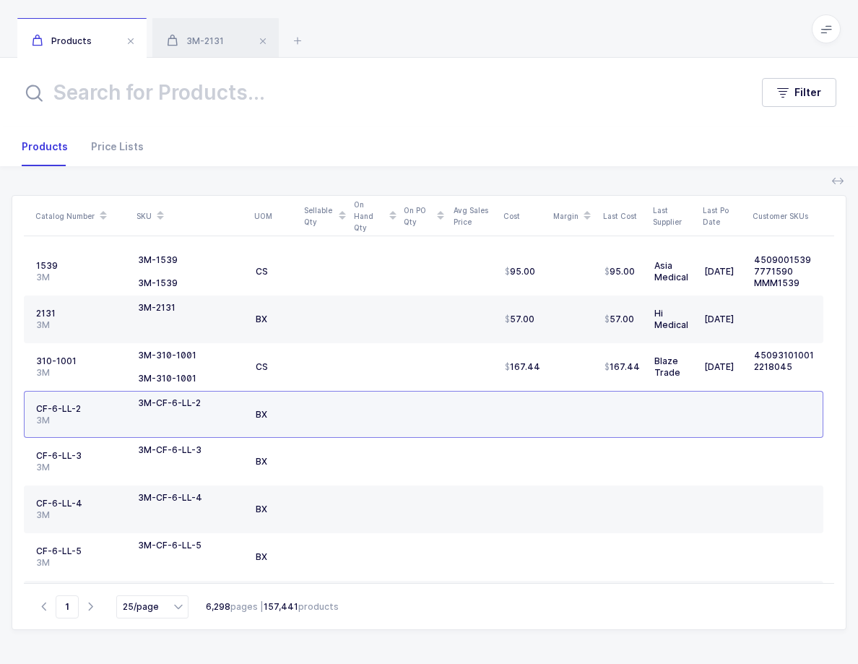
click at [338, 407] on div at bounding box center [324, 409] width 38 height 12
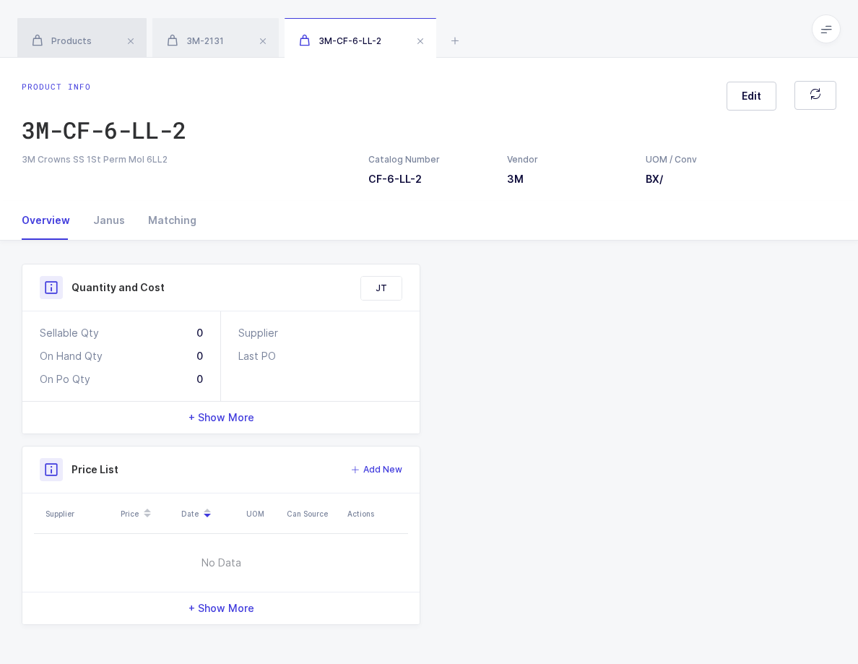
click at [86, 36] on span "Products" at bounding box center [62, 40] width 60 height 11
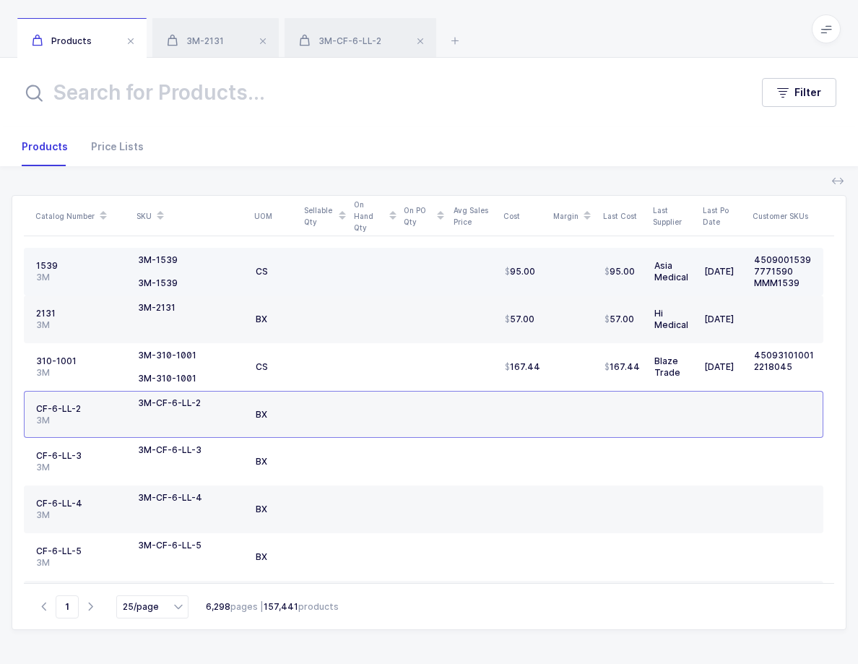
click at [315, 274] on div at bounding box center [324, 278] width 38 height 12
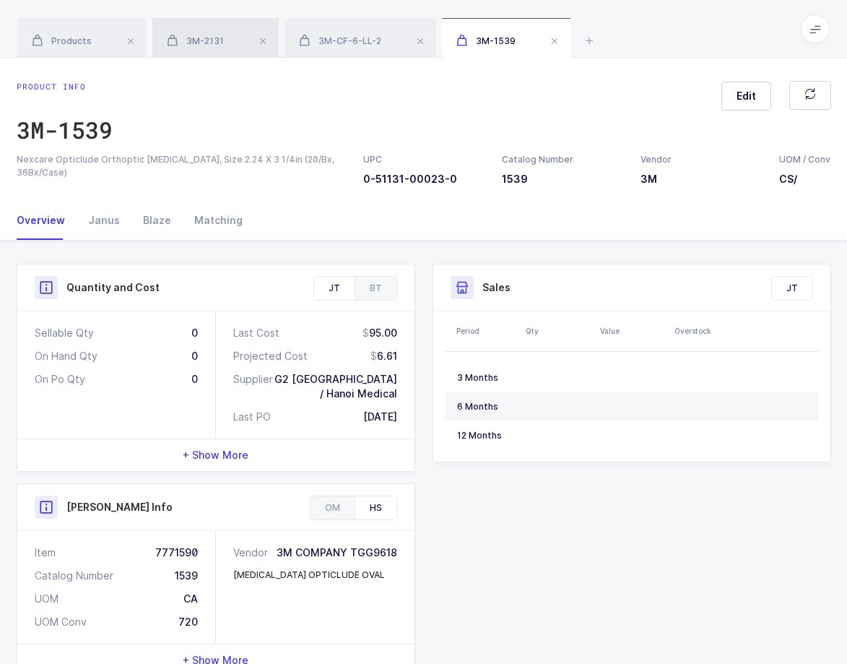
click at [222, 42] on span "3M-2131" at bounding box center [195, 40] width 57 height 11
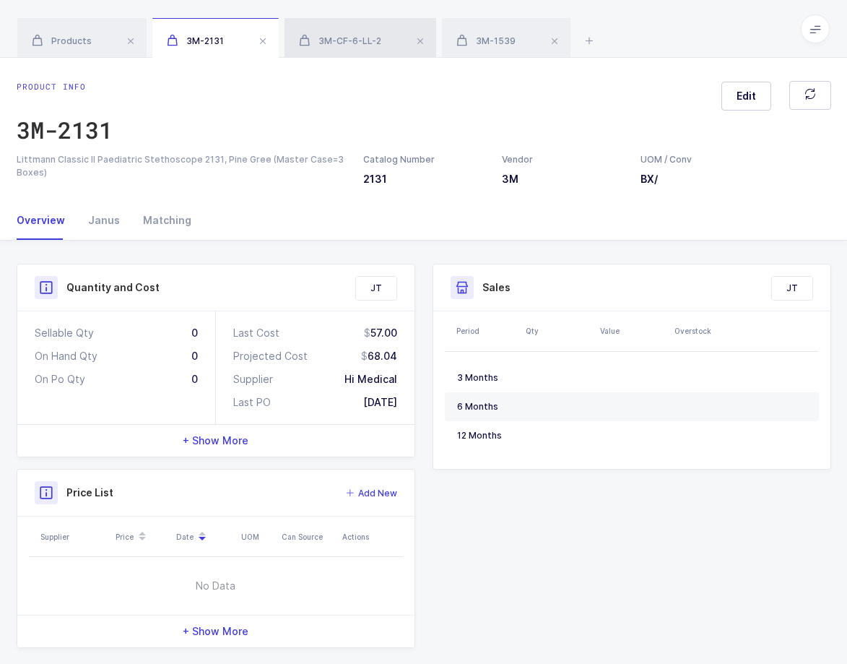
click at [369, 40] on span "3M-CF-6-LL-2" at bounding box center [340, 40] width 82 height 11
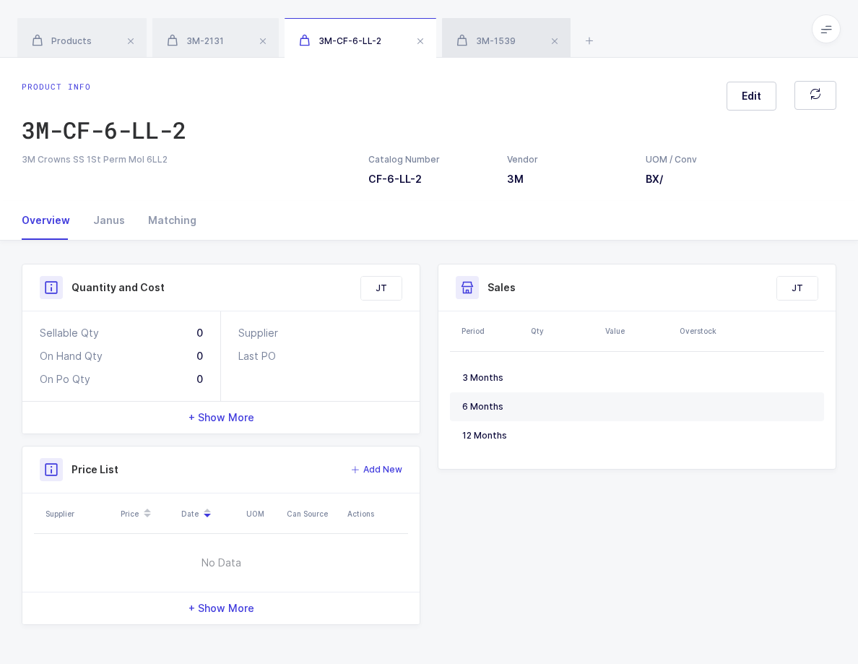
click at [520, 42] on div "3M-1539" at bounding box center [506, 38] width 129 height 40
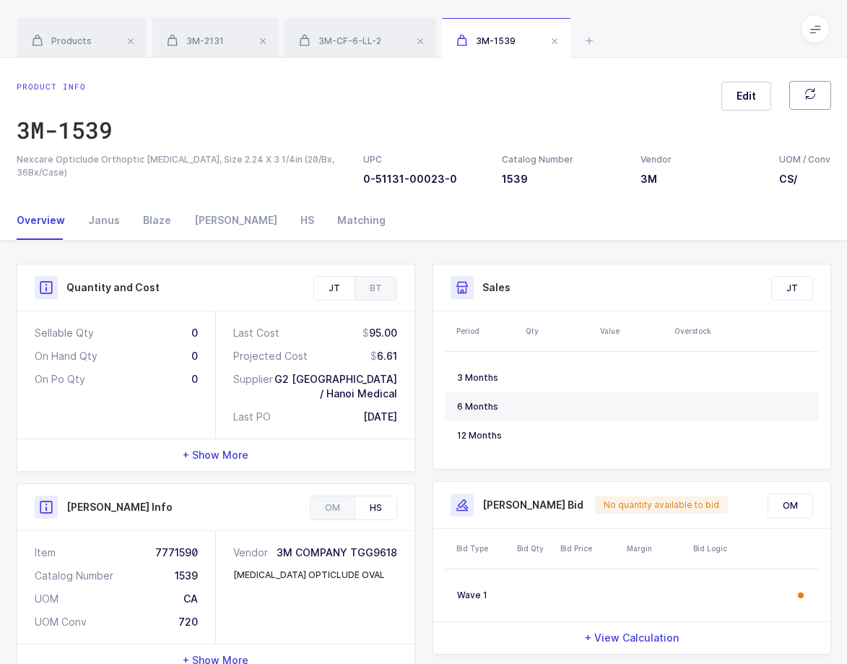
click at [817, 101] on button "button" at bounding box center [810, 95] width 42 height 29
click at [560, 43] on span at bounding box center [554, 40] width 17 height 17
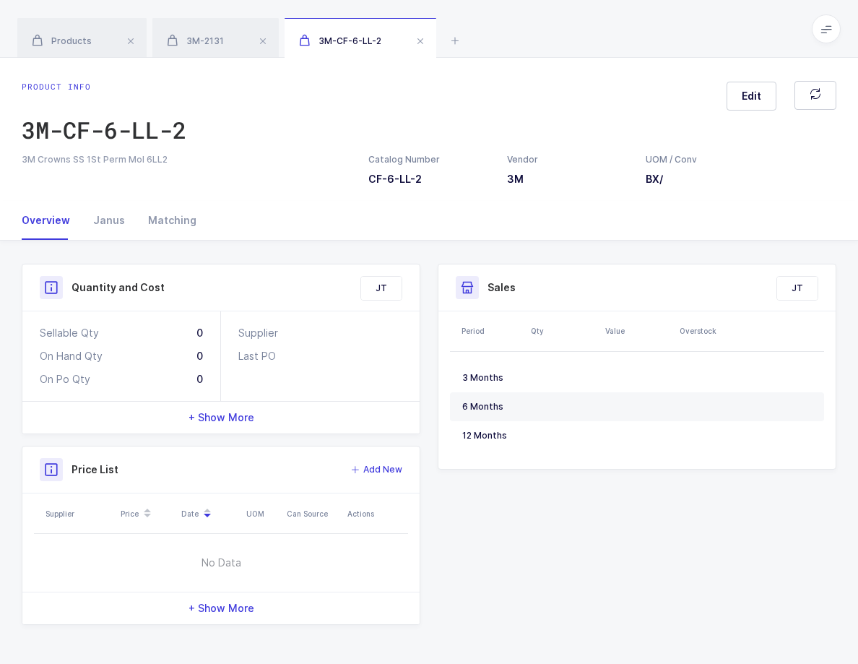
click at [420, 43] on span at bounding box center [420, 40] width 17 height 17
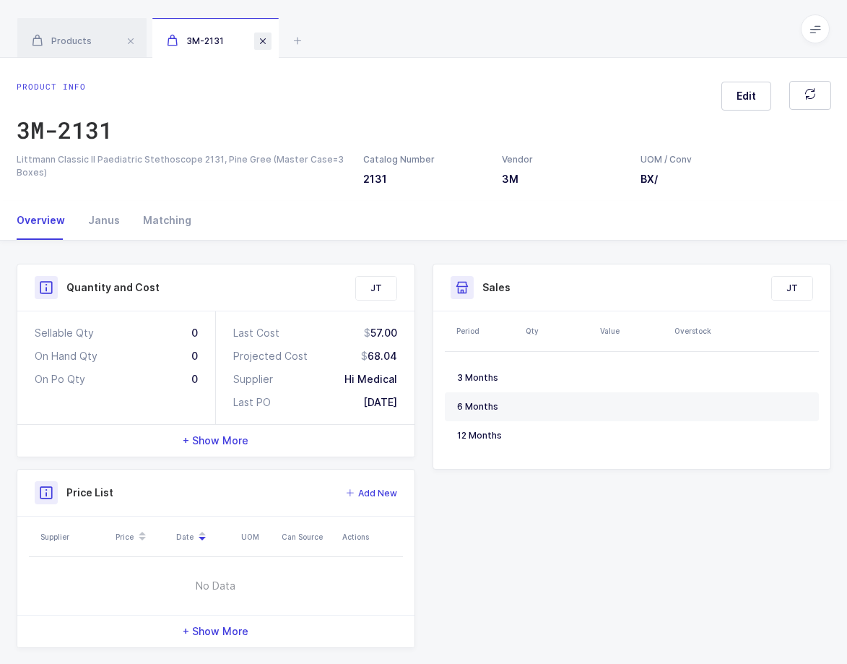
click at [260, 43] on span at bounding box center [262, 40] width 17 height 17
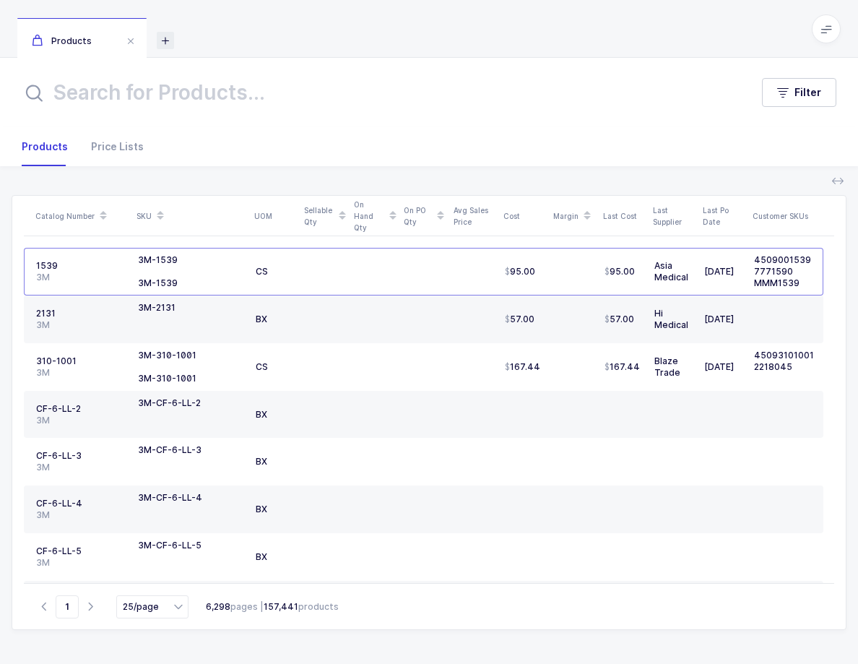
click at [161, 41] on icon at bounding box center [165, 40] width 17 height 17
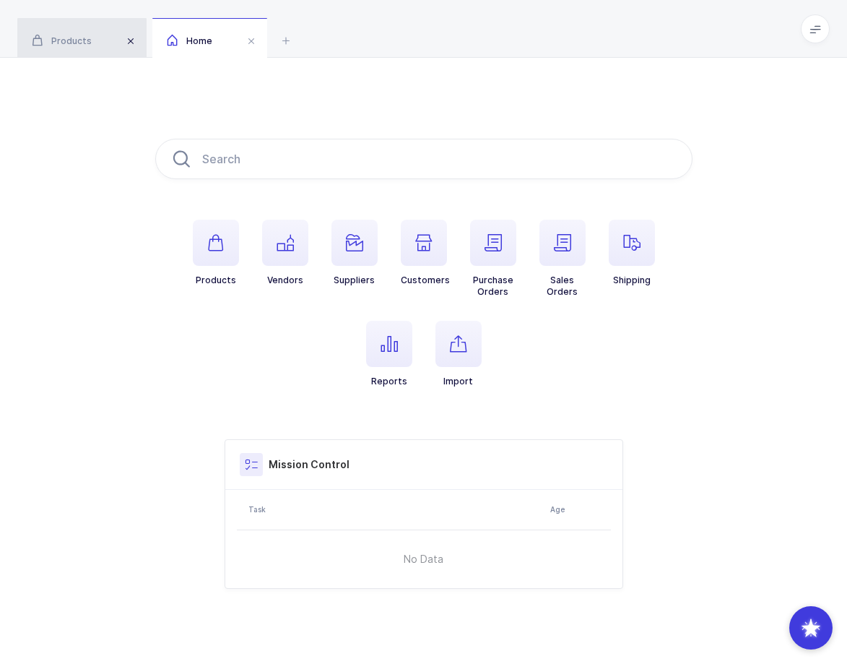
click at [134, 40] on span at bounding box center [130, 40] width 17 height 17
click at [804, 22] on span at bounding box center [815, 28] width 29 height 29
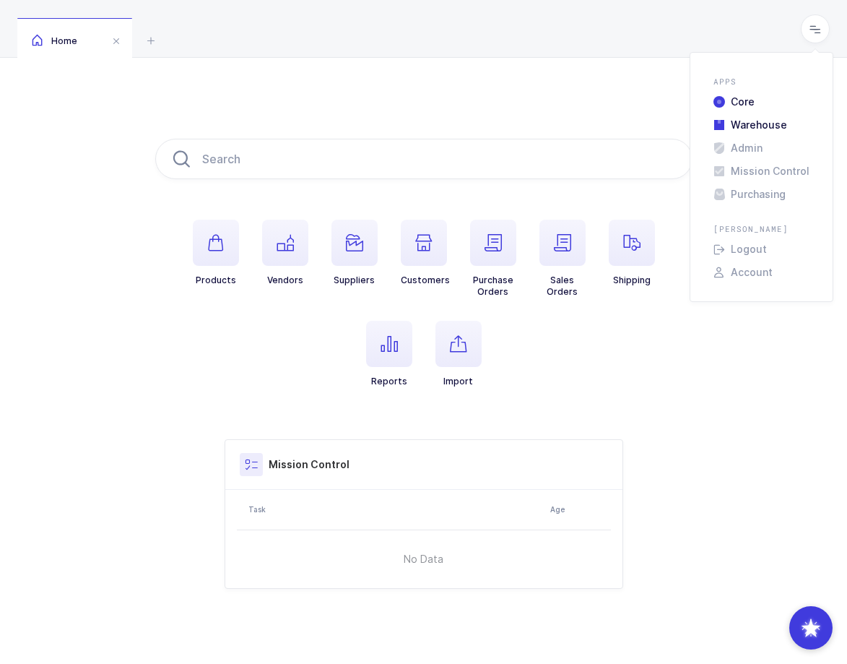
click at [765, 120] on li "Warehouse" at bounding box center [762, 125] width 108 height 12
click at [824, 25] on span at bounding box center [815, 28] width 29 height 29
click at [768, 152] on li "Admin" at bounding box center [762, 148] width 108 height 12
click at [822, 29] on span at bounding box center [815, 28] width 29 height 29
click at [784, 165] on li "Mission Control" at bounding box center [762, 171] width 108 height 12
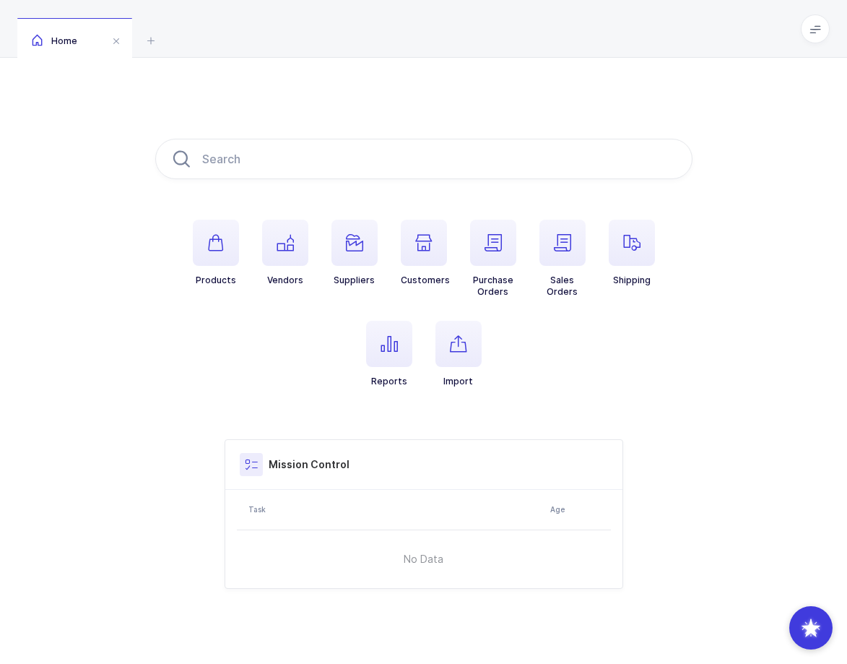
click at [815, 35] on span at bounding box center [815, 28] width 29 height 29
click at [766, 199] on li "Purchasing" at bounding box center [762, 194] width 108 height 12
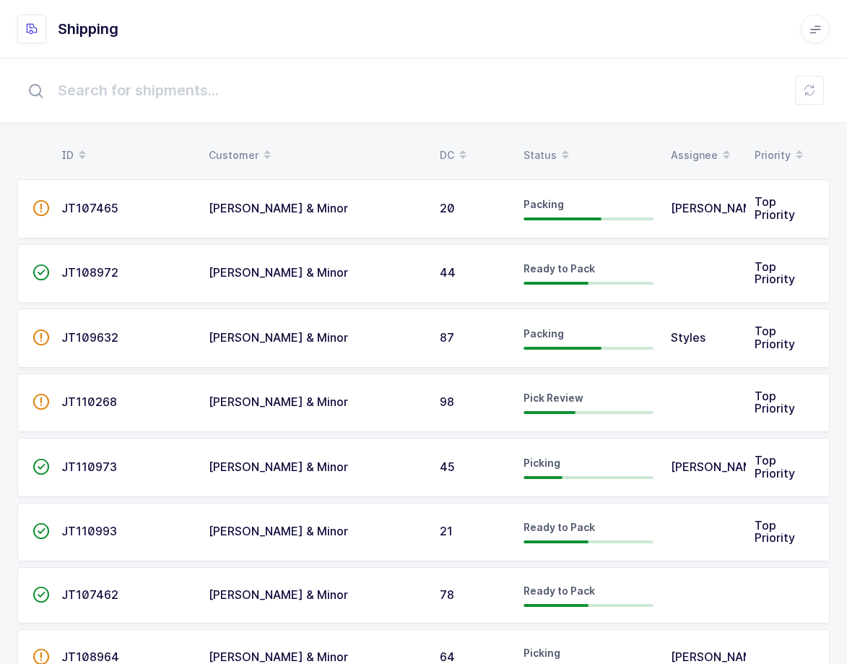
click at [636, 217] on div at bounding box center [589, 218] width 130 height 3
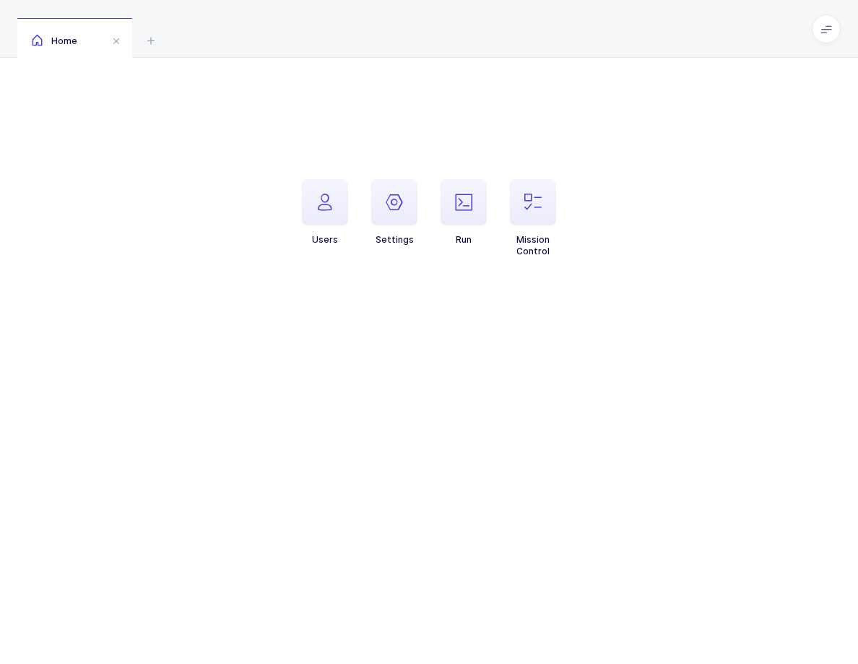
click at [361, 207] on li "Settings" at bounding box center [394, 218] width 69 height 78
click at [317, 207] on icon "button" at bounding box center [324, 202] width 17 height 17
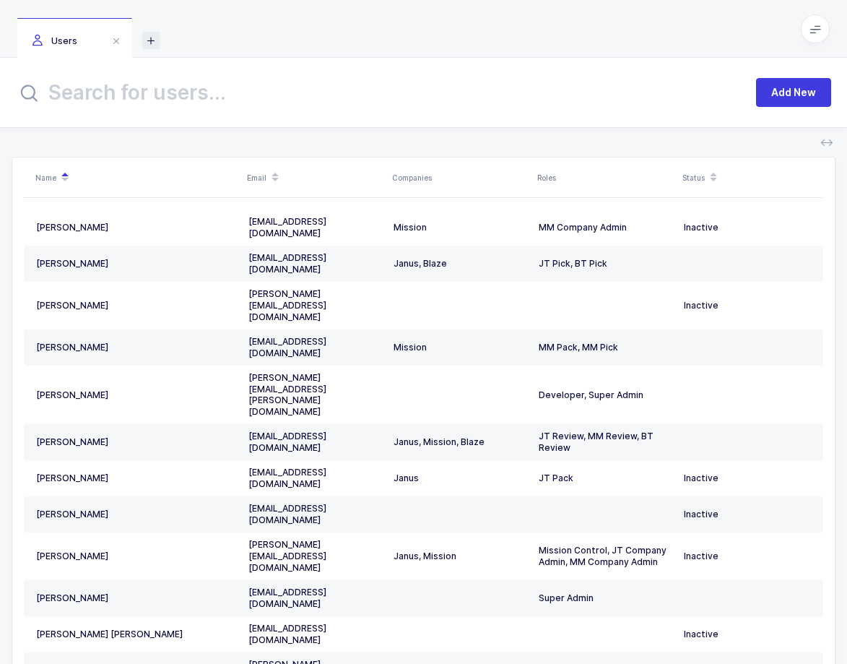
click at [157, 43] on icon at bounding box center [150, 40] width 17 height 17
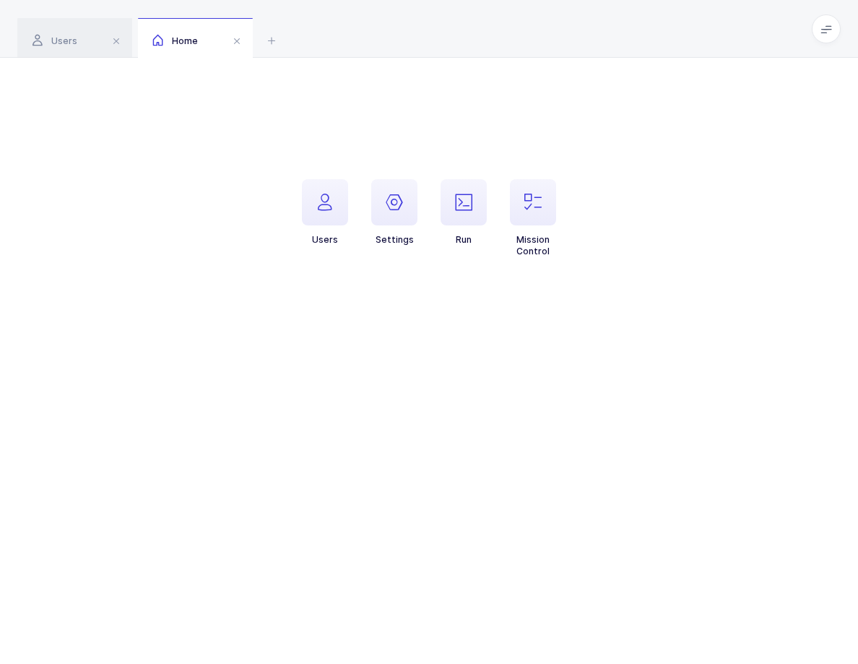
click at [418, 219] on li "Settings" at bounding box center [394, 218] width 69 height 78
click at [392, 200] on icon "button" at bounding box center [394, 202] width 17 height 17
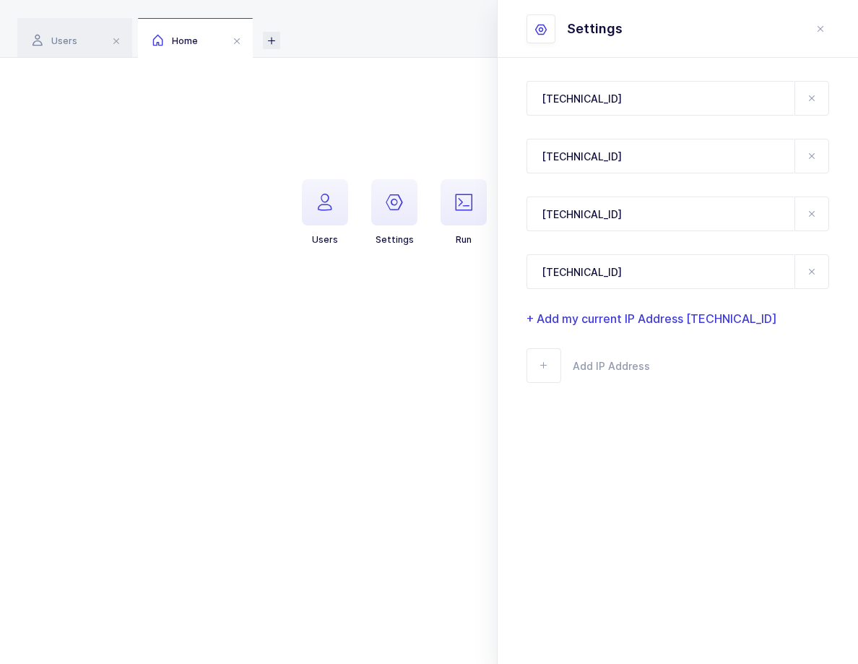
click at [273, 38] on icon at bounding box center [271, 40] width 17 height 17
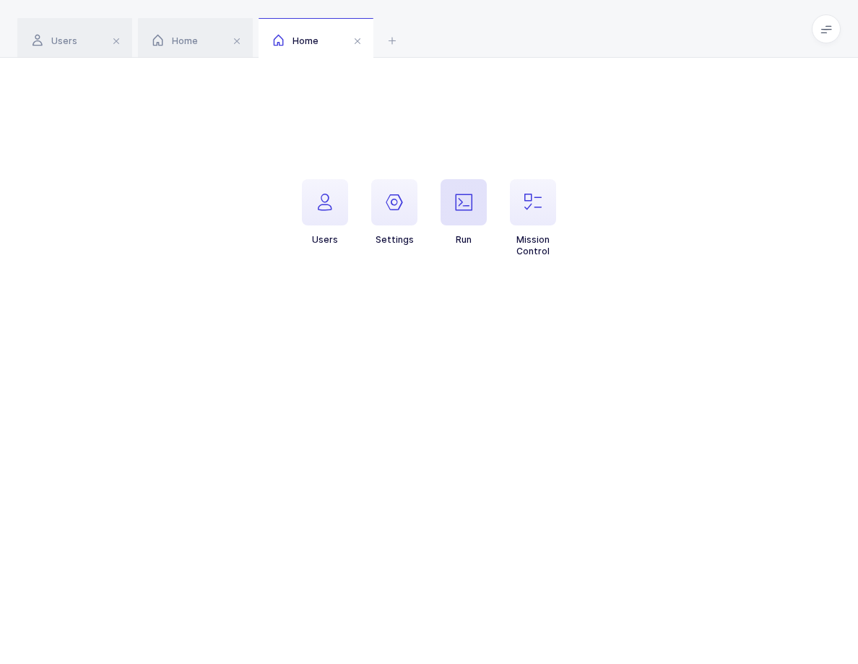
click at [476, 206] on span "button" at bounding box center [464, 202] width 46 height 46
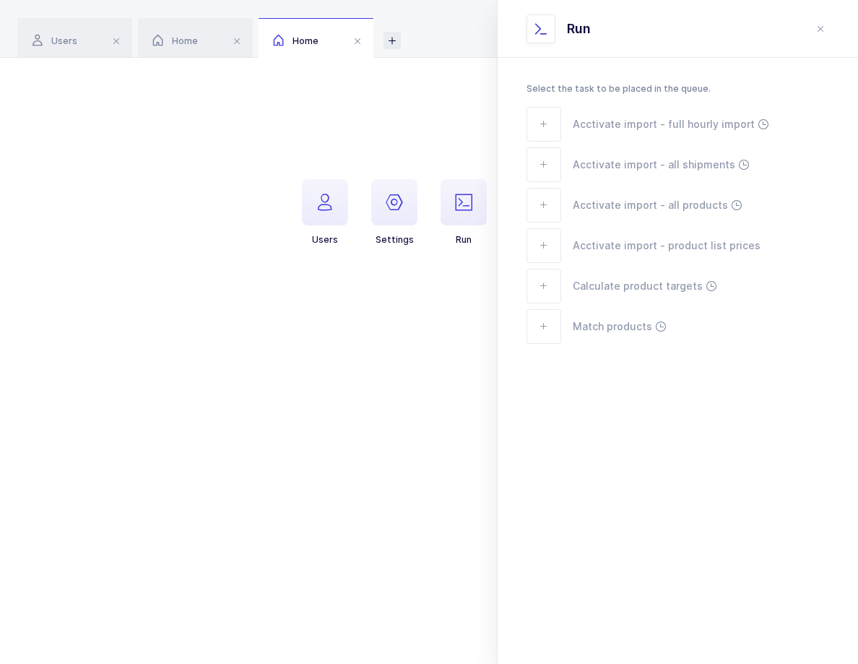
click at [389, 40] on icon at bounding box center [391, 40] width 17 height 17
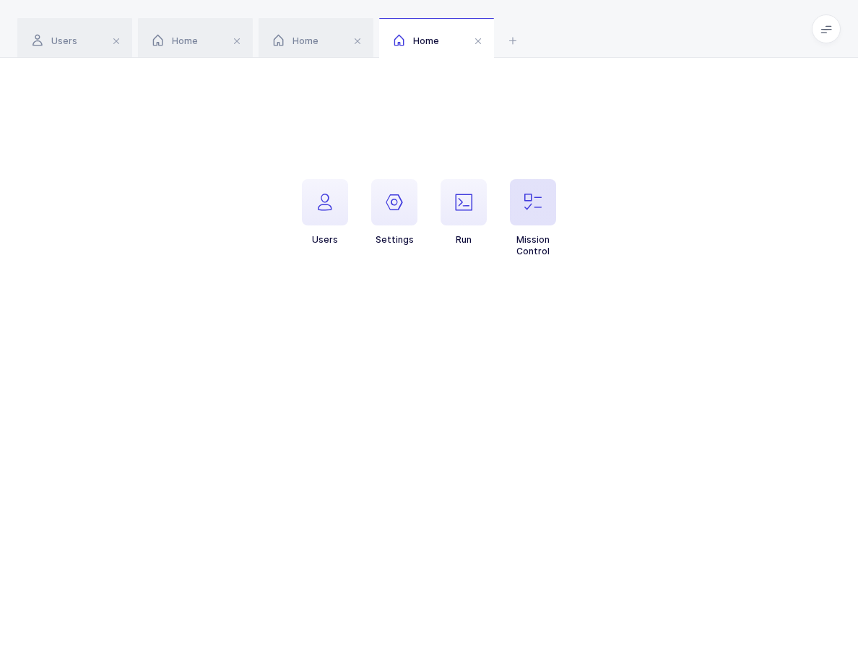
click at [554, 210] on span "button" at bounding box center [533, 202] width 46 height 46
click at [531, 207] on icon "button" at bounding box center [532, 202] width 17 height 17
click at [534, 207] on icon "button" at bounding box center [532, 202] width 17 height 17
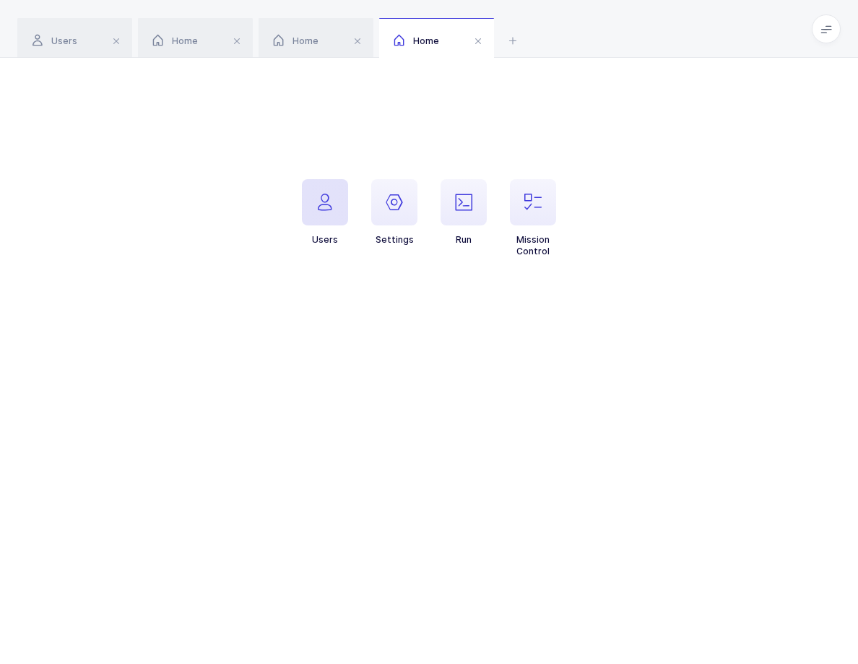
click at [326, 195] on icon "button" at bounding box center [324, 202] width 17 height 17
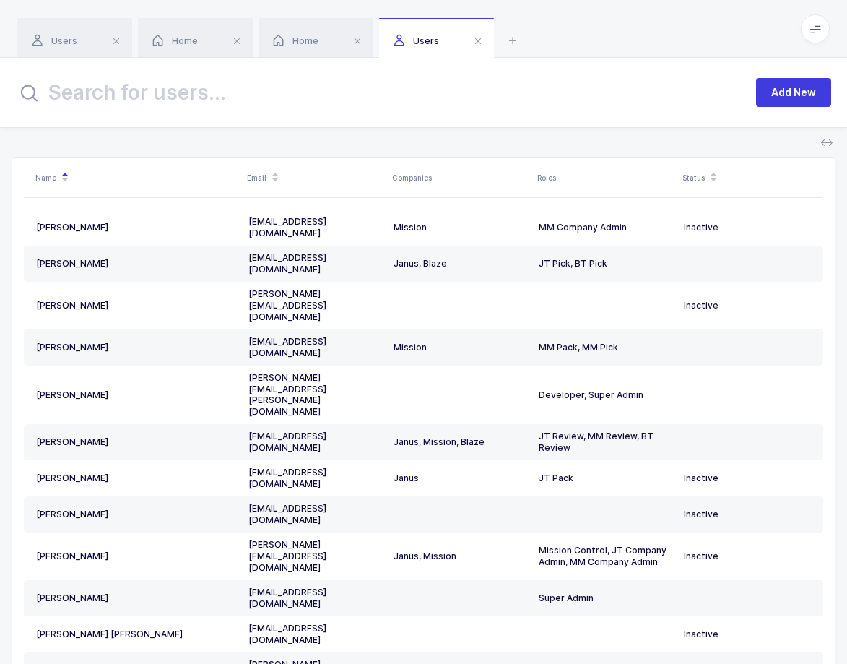
click at [812, 27] on icon at bounding box center [816, 29] width 12 height 12
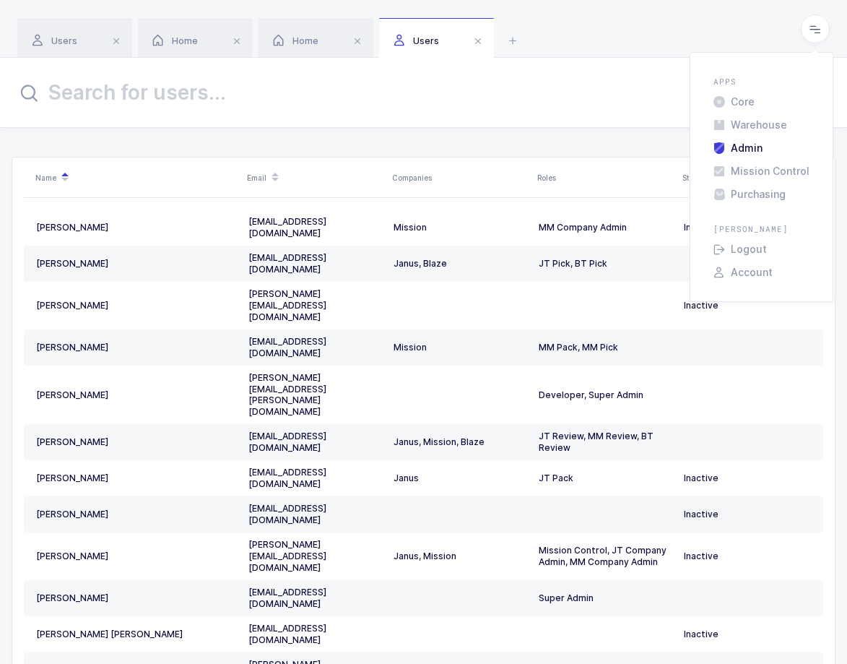
click at [555, 82] on input "text" at bounding box center [378, 92] width 722 height 35
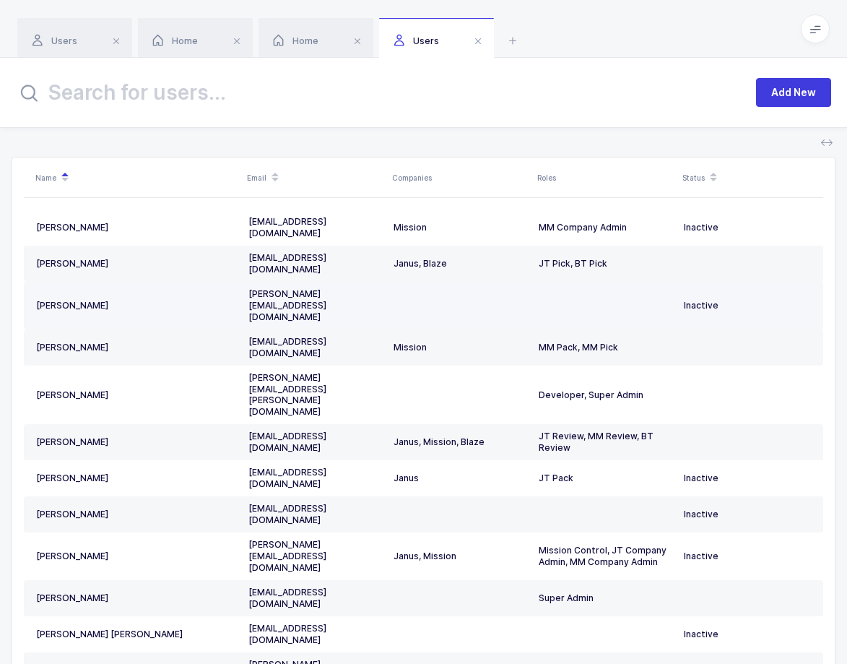
click at [509, 282] on td at bounding box center [460, 306] width 145 height 48
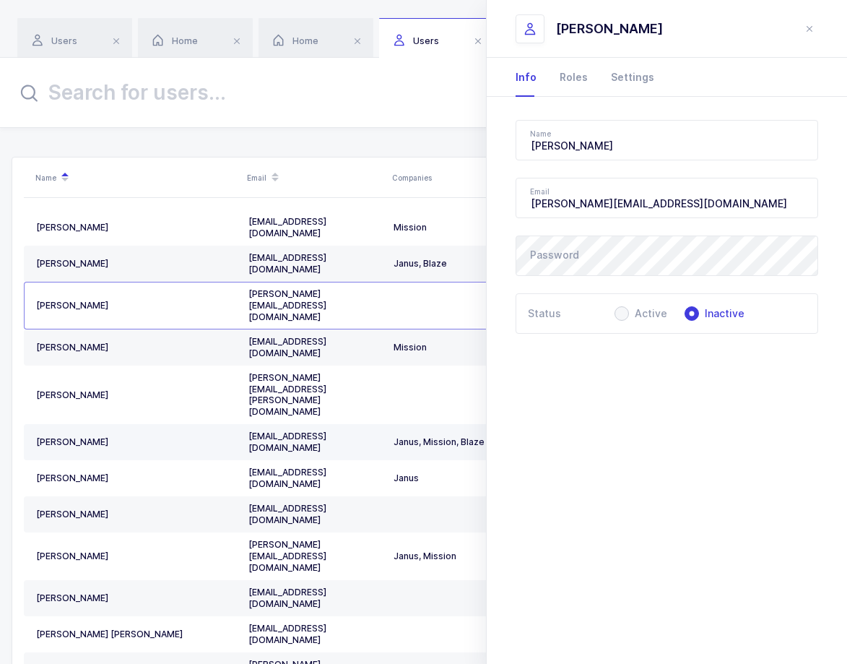
click at [341, 430] on div "[EMAIL_ADDRESS][DOMAIN_NAME]" at bounding box center [315, 441] width 134 height 23
type input "[PERSON_NAME]"
type input "[EMAIL_ADDRESS][DOMAIN_NAME]"
radio input "true"
radio input "false"
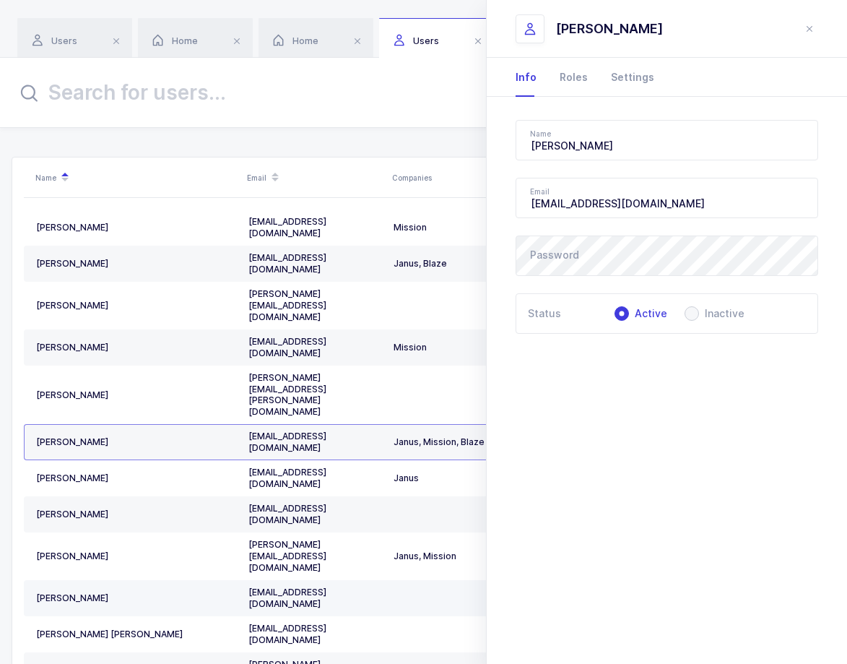
click at [321, 580] on td "[EMAIL_ADDRESS][DOMAIN_NAME]" at bounding box center [315, 598] width 145 height 36
type input "[PERSON_NAME]"
type input "[EMAIL_ADDRESS][DOMAIN_NAME]"
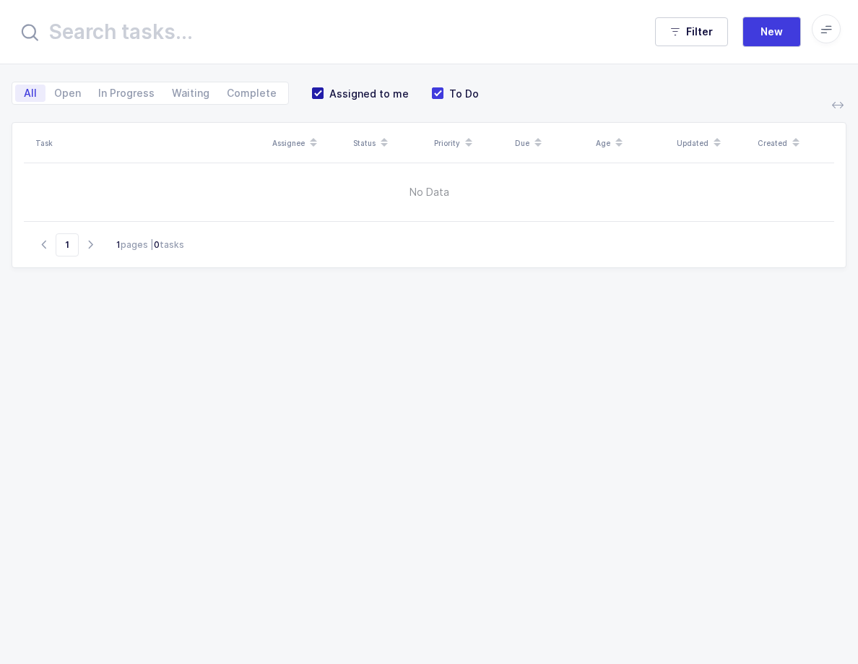
click at [368, 93] on span "Assigned to me" at bounding box center [366, 94] width 85 height 14
click at [324, 87] on input "Assigned to me" at bounding box center [324, 87] width 0 height 0
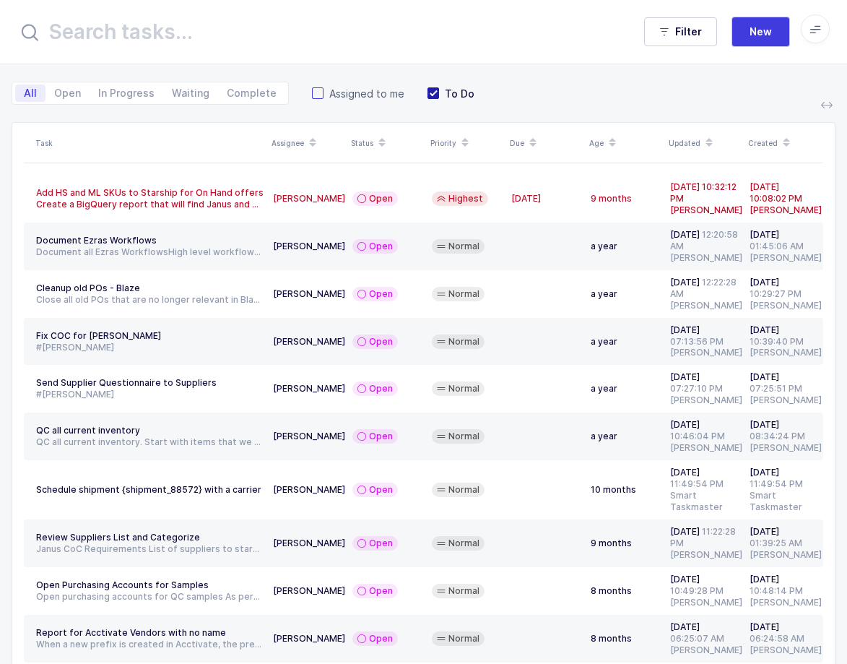
click at [439, 95] on span "To Do" at bounding box center [456, 94] width 35 height 14
click at [439, 87] on input "To Do" at bounding box center [439, 87] width 0 height 0
click at [521, 263] on td at bounding box center [545, 246] width 79 height 48
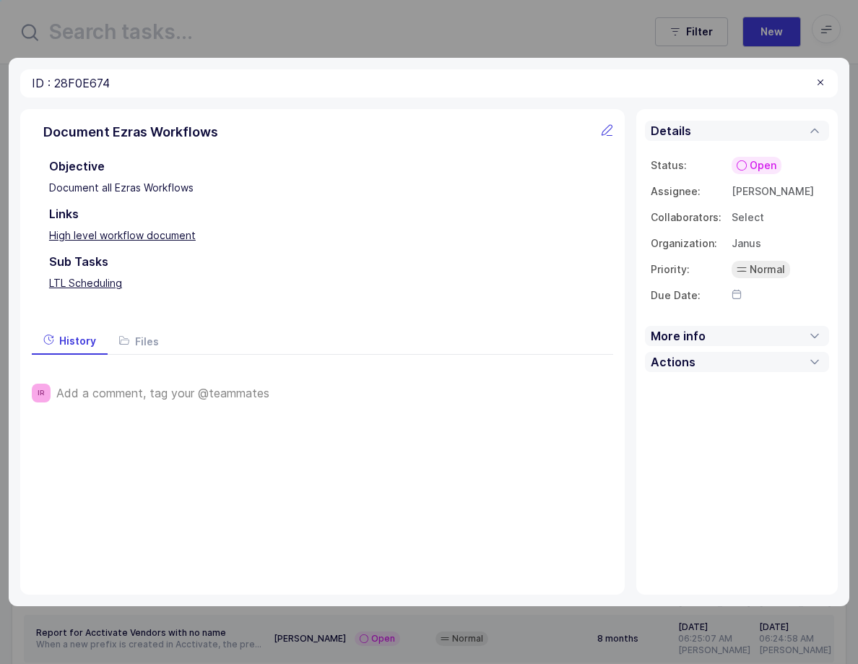
click at [636, 31] on div "ID : 28F0E674 https://7201969.xyz/mc/tasks/28F0E674 Document Ezras Workflows Ob…" at bounding box center [429, 332] width 841 height 664
click at [822, 82] on div at bounding box center [821, 83] width 12 height 13
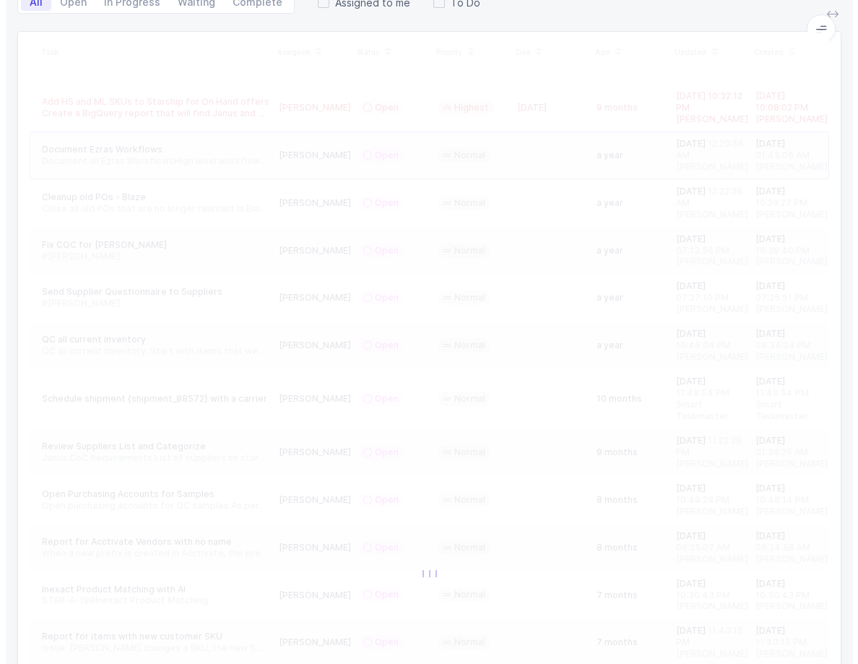
scroll to position [347, 0]
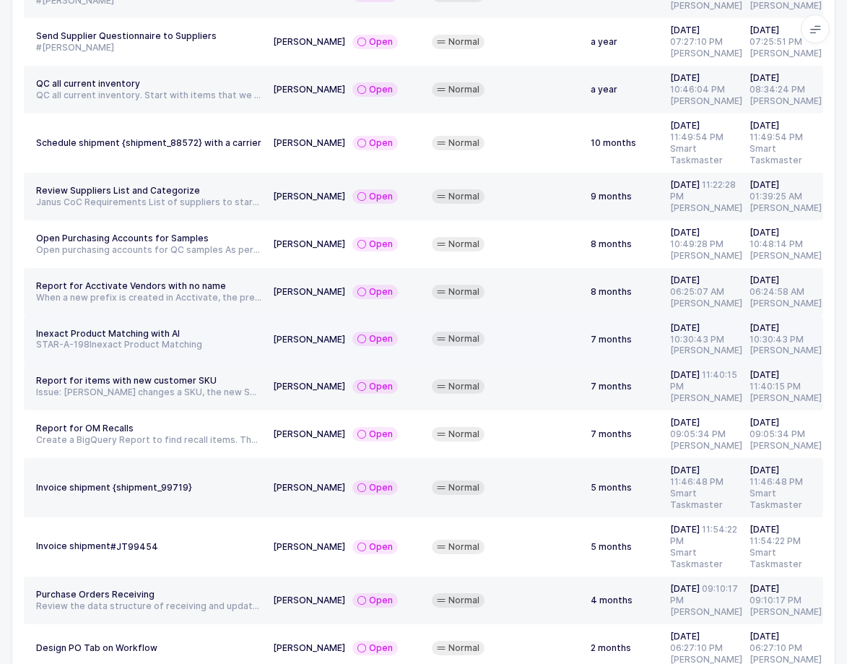
click at [515, 353] on td at bounding box center [545, 340] width 79 height 48
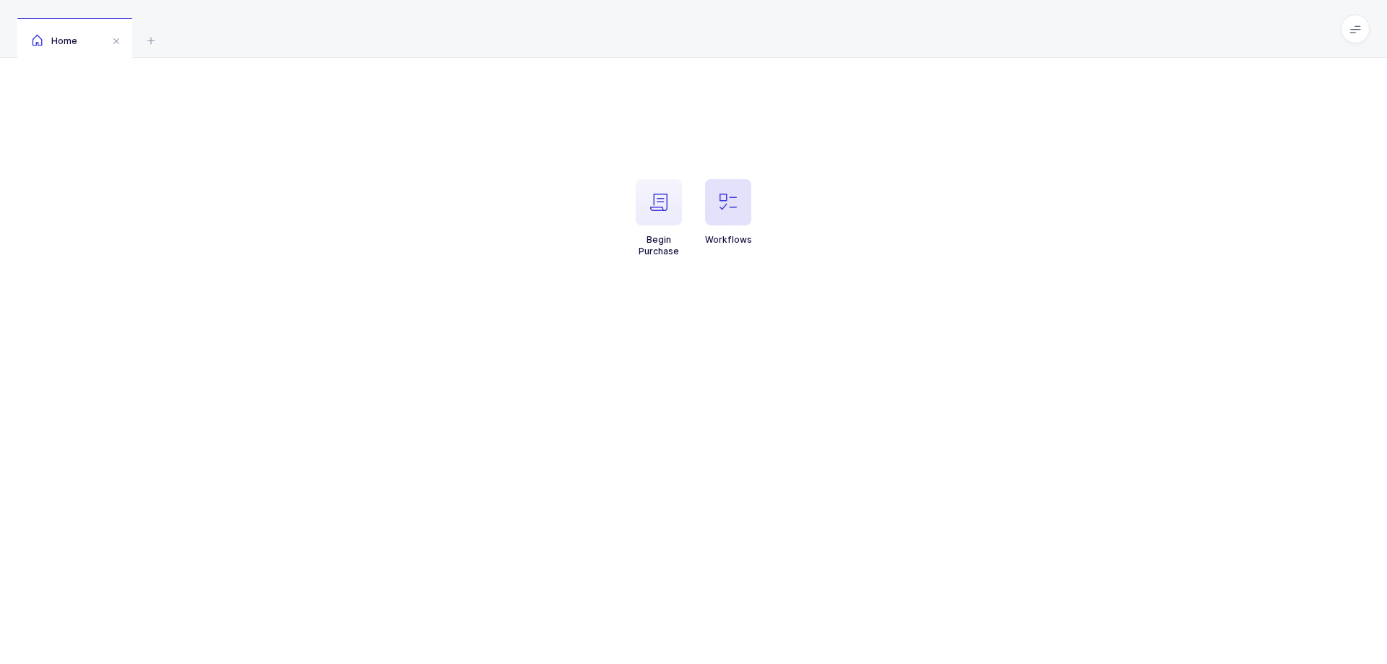
click at [734, 214] on span "button" at bounding box center [728, 202] width 46 height 46
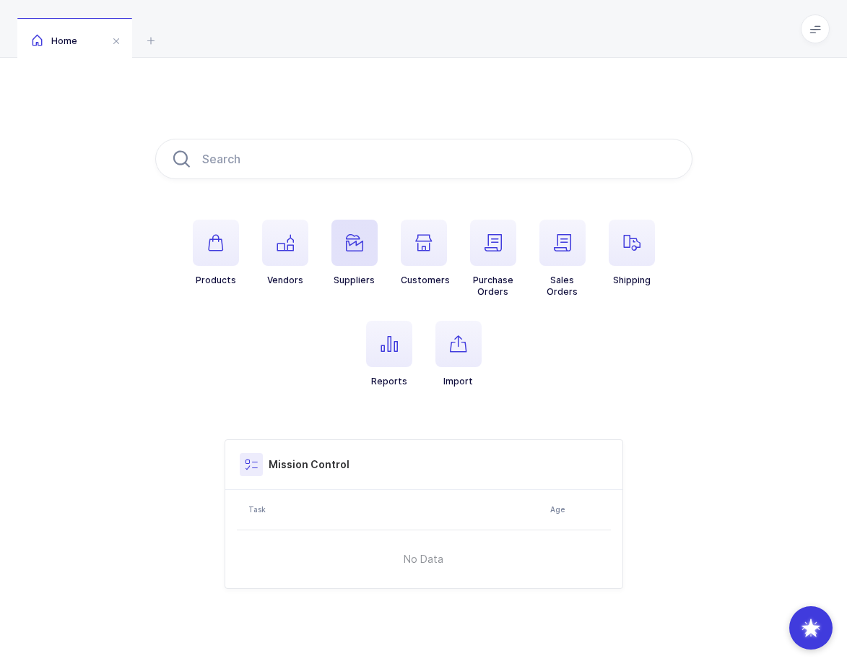
click at [347, 238] on icon "button" at bounding box center [354, 242] width 17 height 17
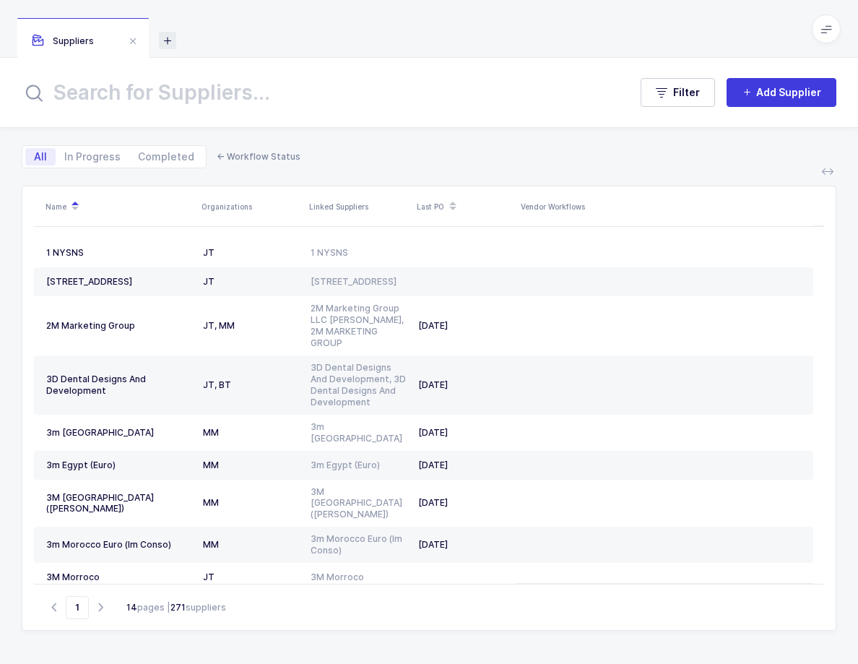
click at [168, 39] on icon at bounding box center [167, 40] width 17 height 17
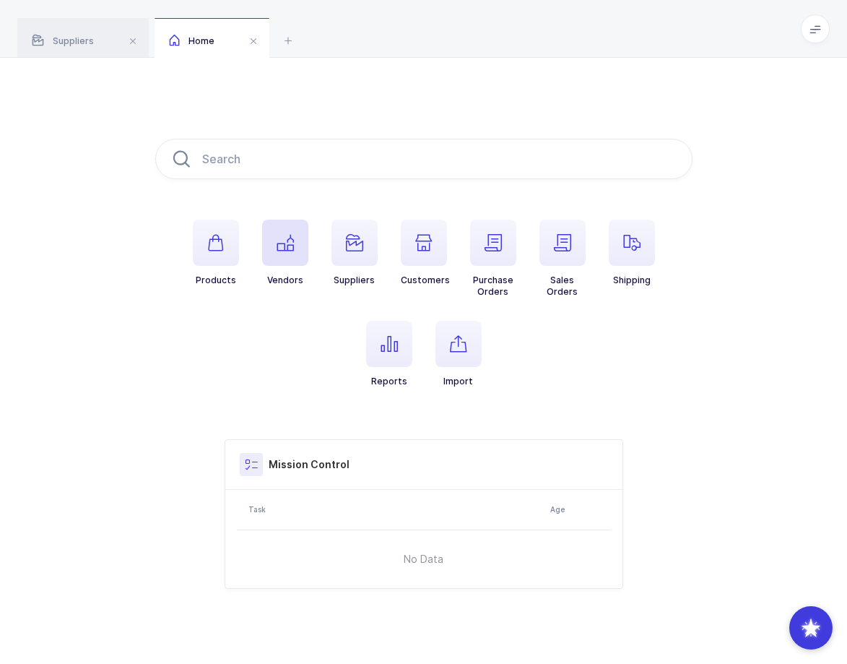
click at [282, 248] on icon "button" at bounding box center [285, 242] width 17 height 17
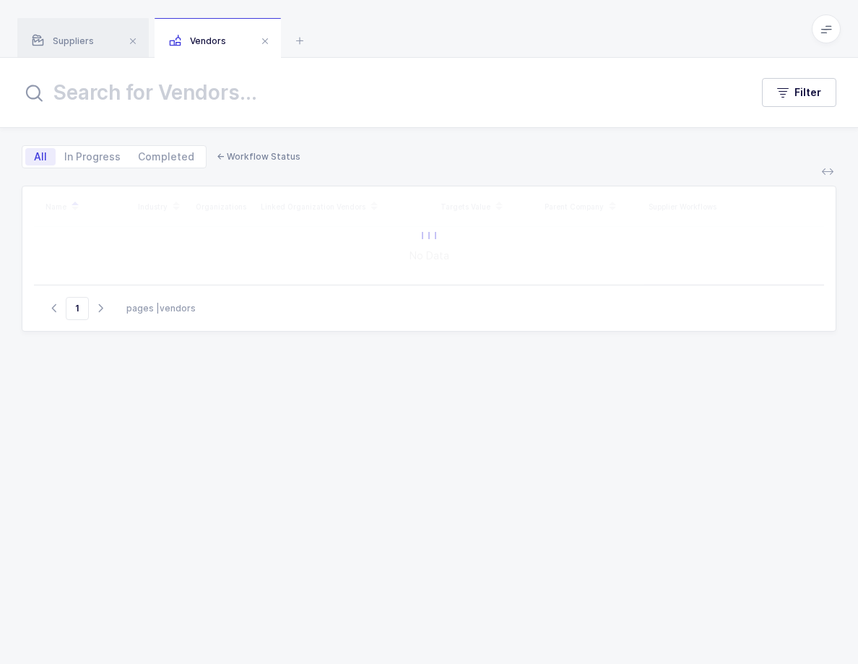
click at [833, 29] on span at bounding box center [826, 28] width 29 height 29
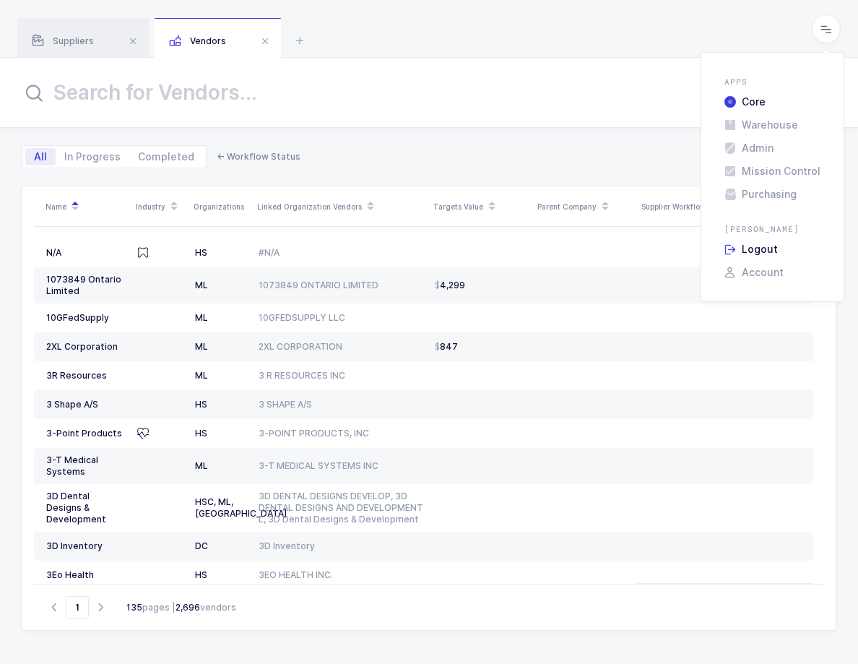
click at [766, 251] on li "Logout" at bounding box center [773, 249] width 108 height 12
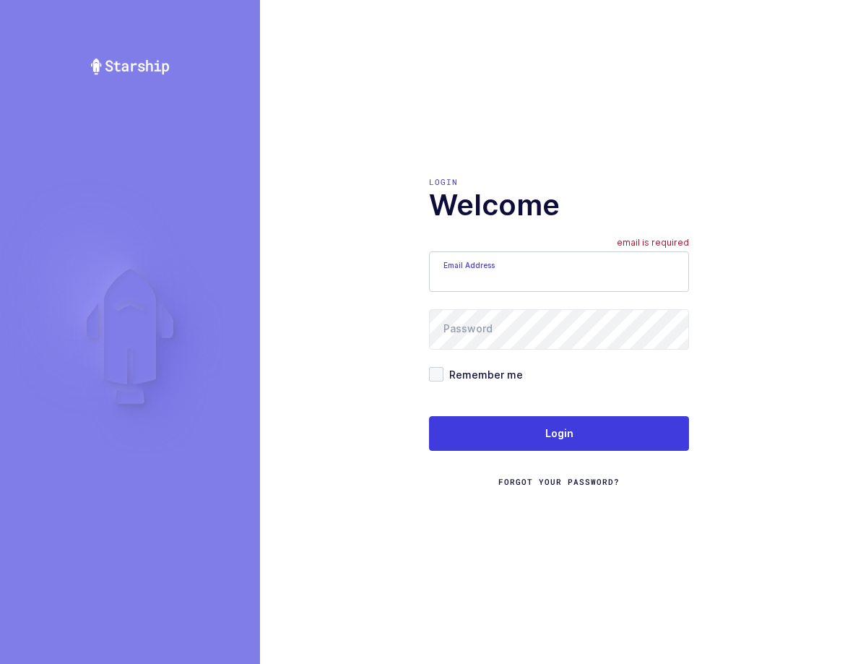
click at [533, 261] on input "Email Address" at bounding box center [559, 271] width 260 height 40
type input "[PERSON_NAME][EMAIL_ADDRESS][PERSON_NAME][DOMAIN_NAME]"
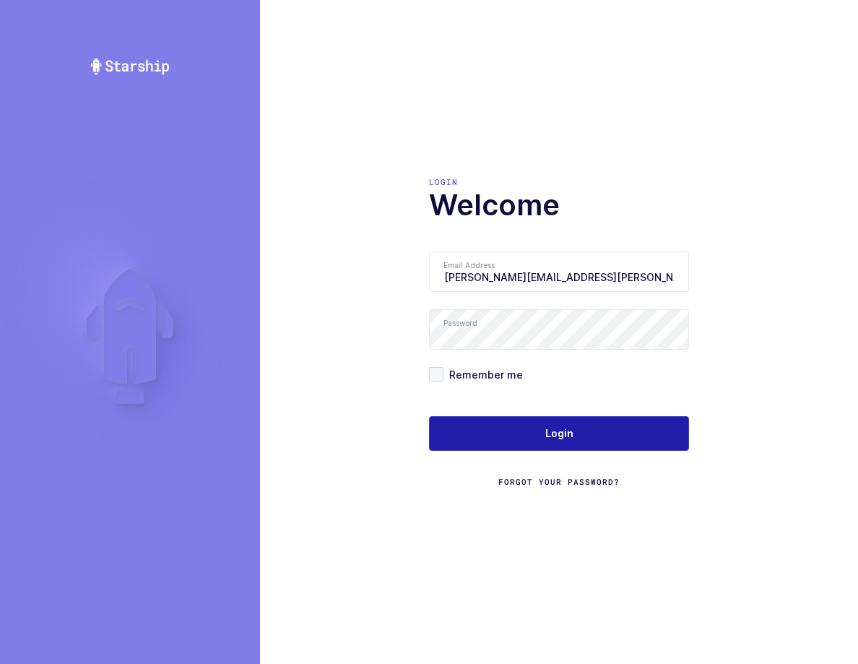
click at [597, 434] on button "Login" at bounding box center [559, 433] width 260 height 35
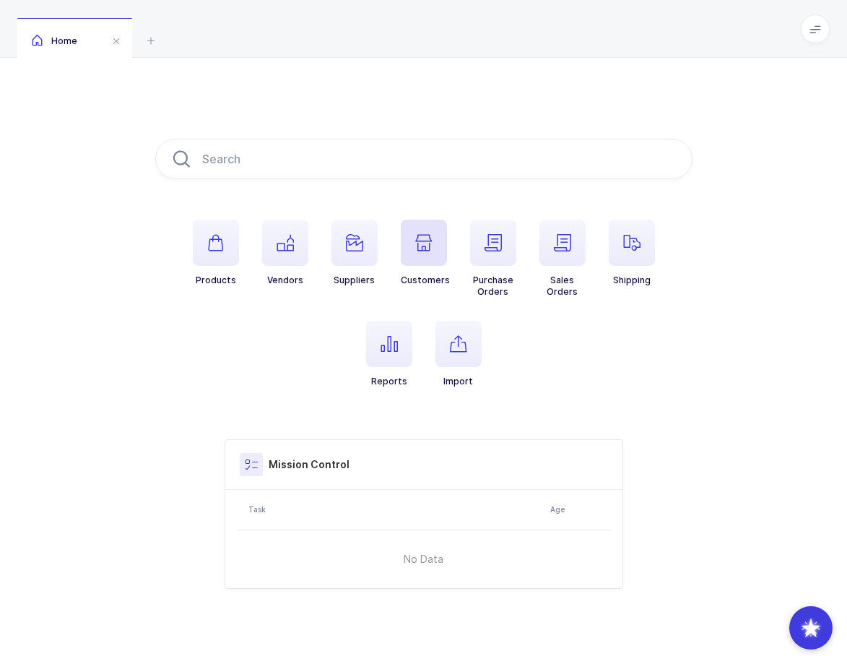
click at [418, 253] on span "button" at bounding box center [424, 243] width 46 height 46
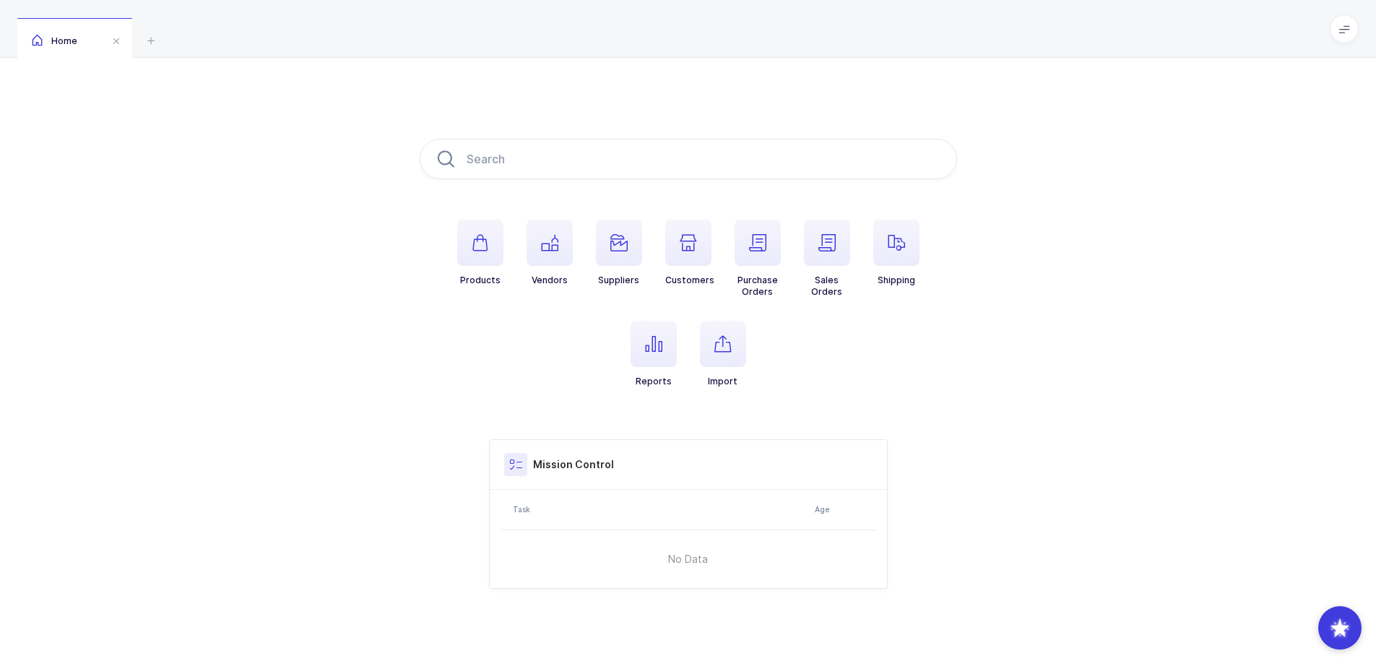
click at [1030, 428] on div "Products Vendors Suppliers Customers Purchase Orders Sales Orders Shipping Repo…" at bounding box center [688, 364] width 1376 height 612
click at [534, 236] on span "button" at bounding box center [549, 243] width 46 height 46
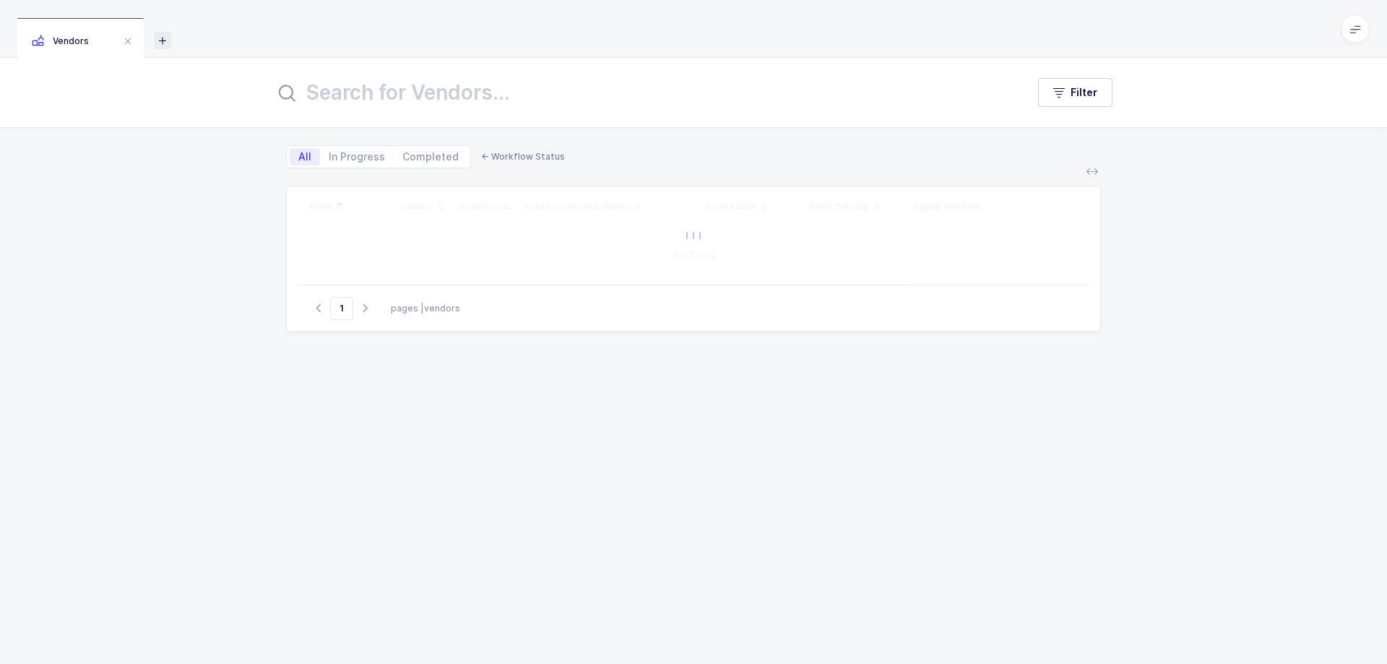
click at [160, 42] on icon at bounding box center [162, 40] width 17 height 17
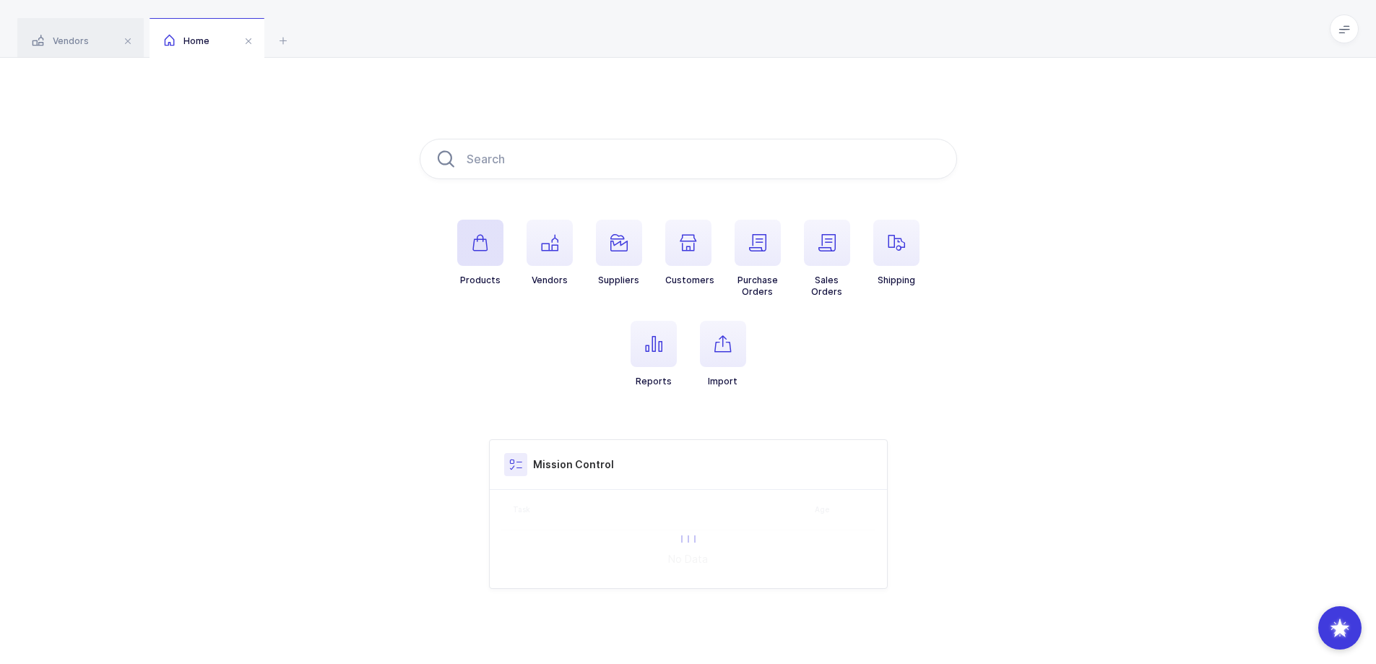
click at [472, 249] on icon "button" at bounding box center [480, 242] width 17 height 17
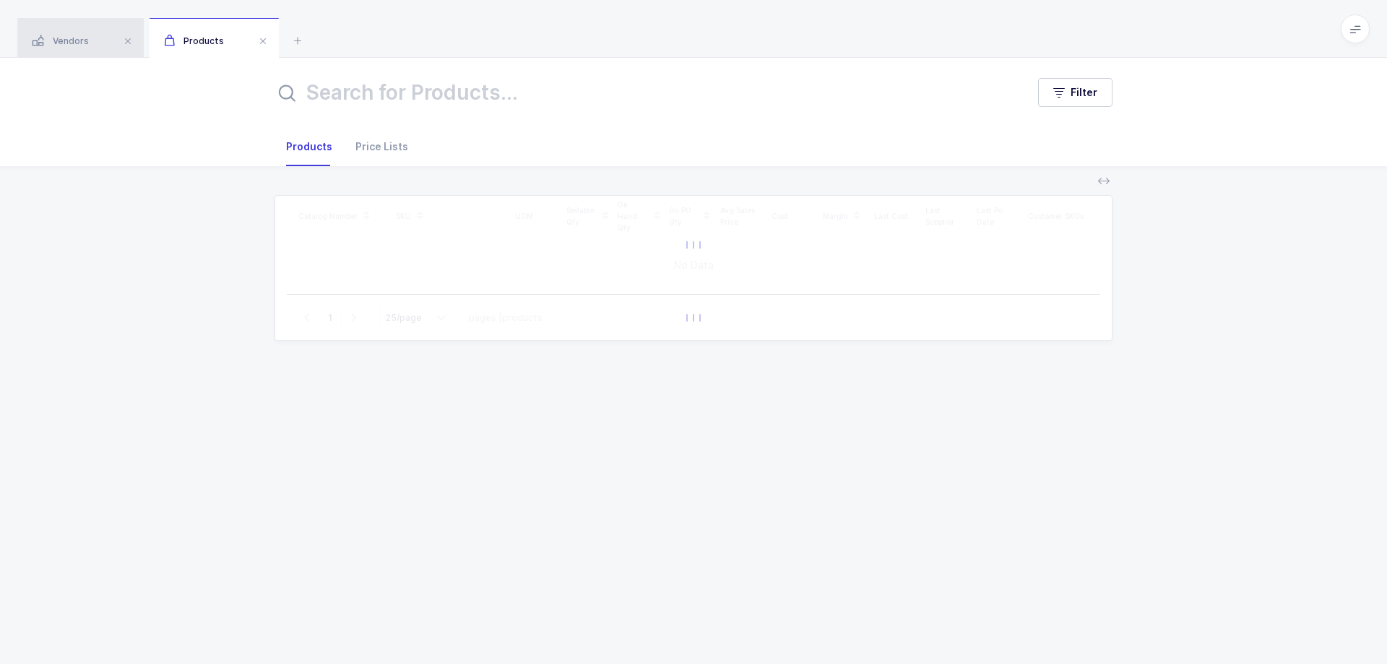
click at [107, 32] on div "Vendors" at bounding box center [80, 38] width 126 height 40
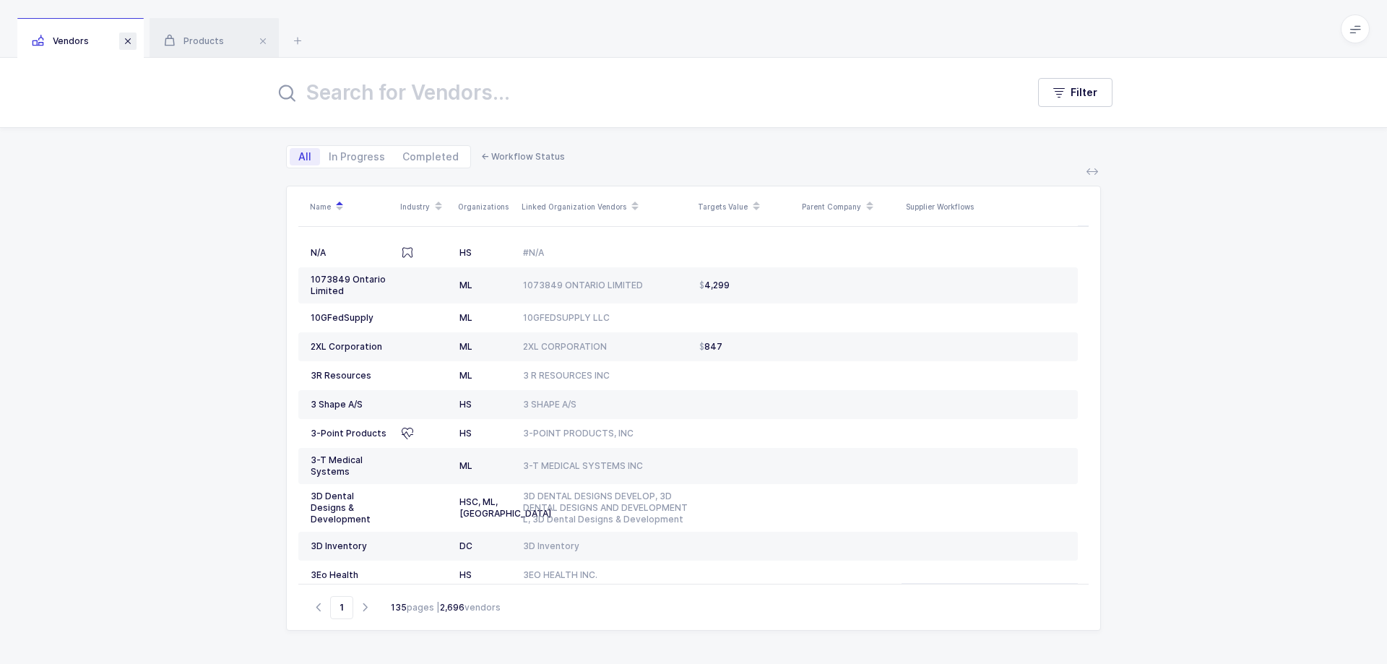
click at [133, 42] on span at bounding box center [127, 40] width 17 height 17
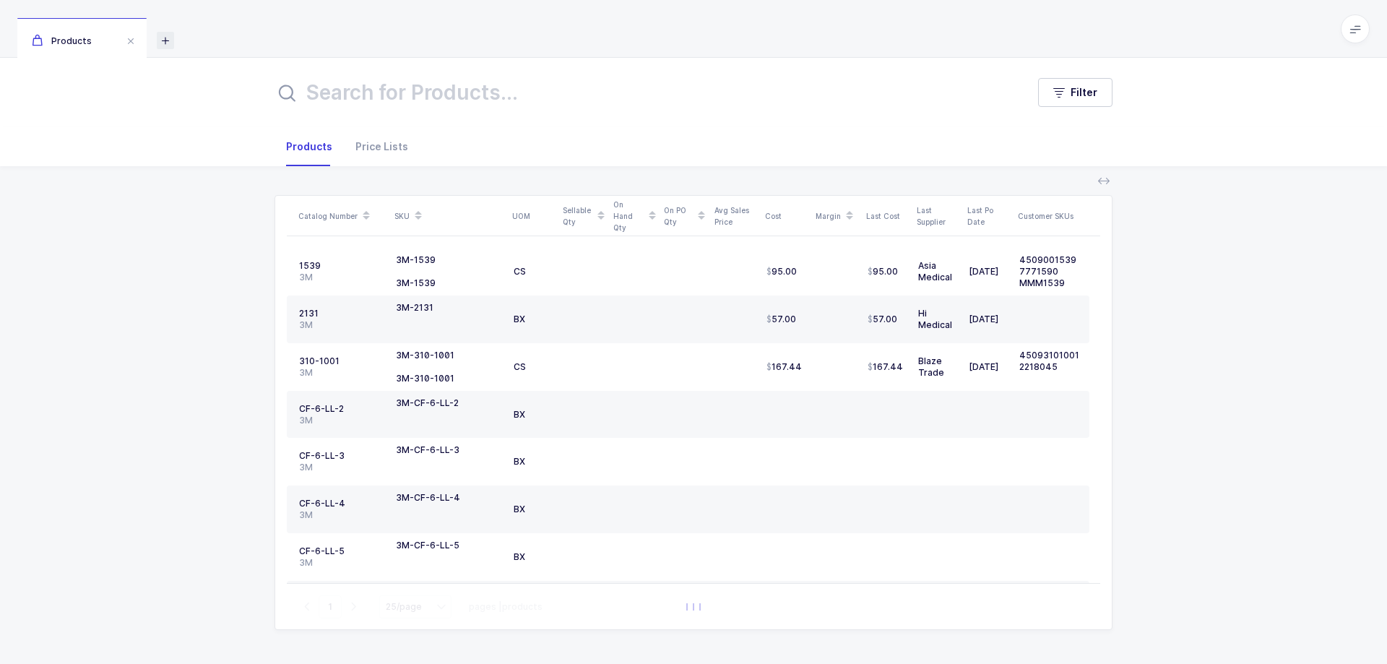
click at [161, 45] on icon at bounding box center [165, 40] width 17 height 17
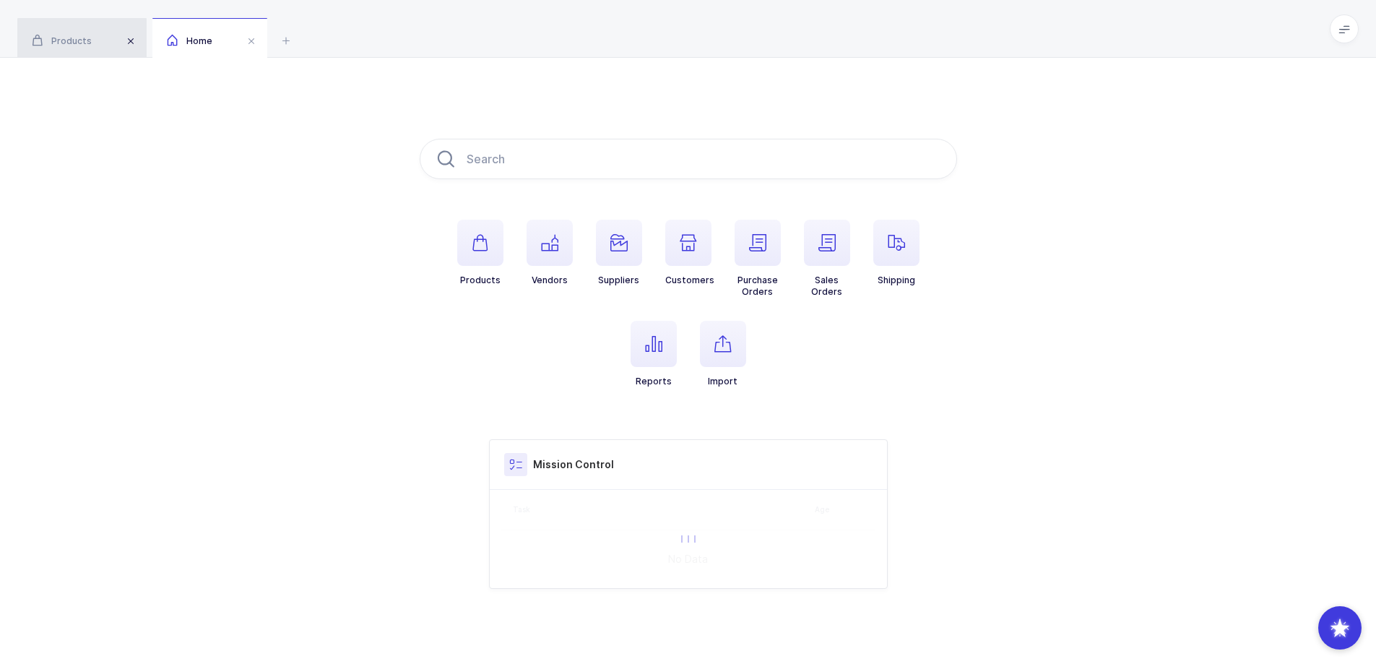
click at [131, 40] on span at bounding box center [130, 40] width 17 height 17
click at [485, 249] on icon "button" at bounding box center [480, 242] width 17 height 17
